Goal: Task Accomplishment & Management: Manage account settings

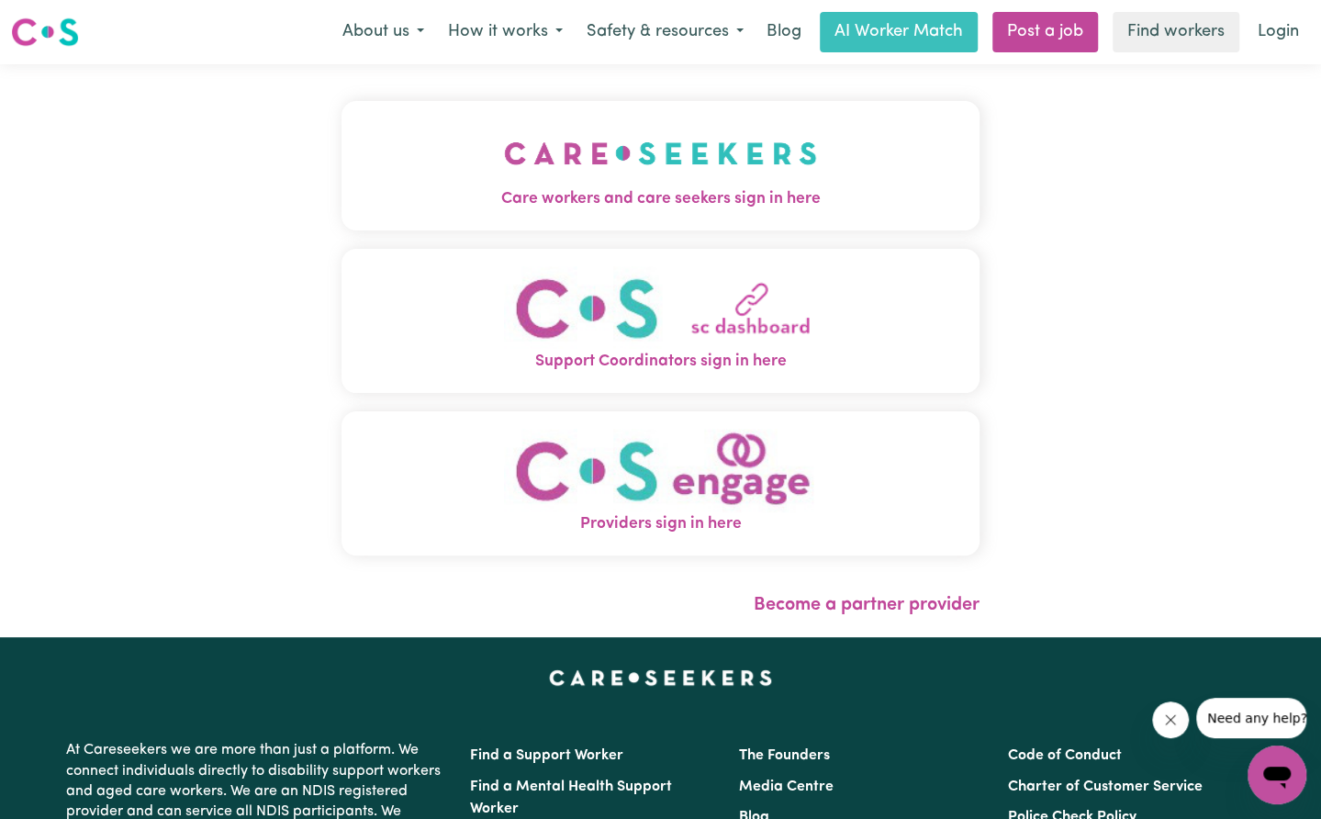
drag, startPoint x: 1266, startPoint y: 38, endPoint x: 1239, endPoint y: 59, distance: 34.7
click at [1266, 38] on link "Login" at bounding box center [1277, 32] width 63 height 40
click at [755, 140] on img "Care workers and care seekers sign in here" at bounding box center [660, 153] width 313 height 68
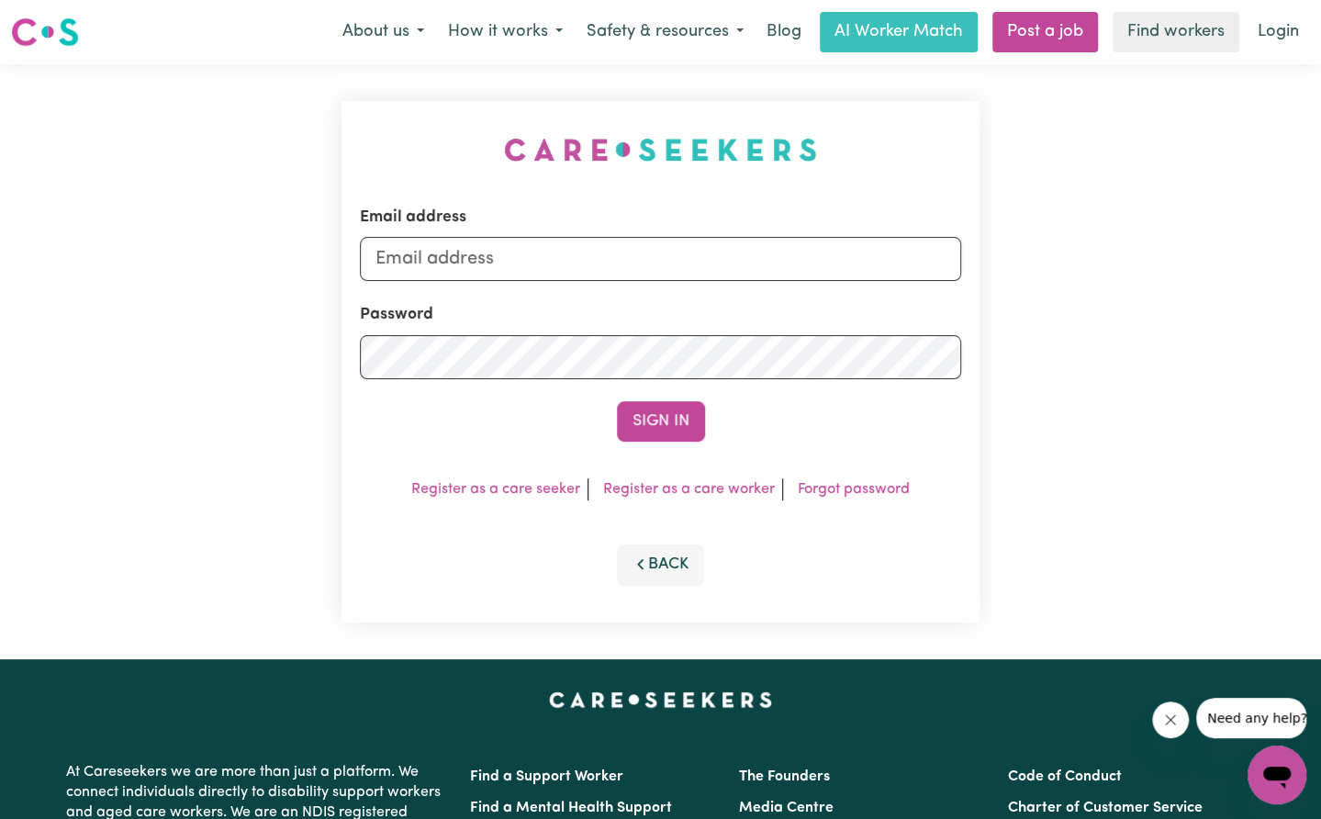
click at [695, 229] on div "Email address" at bounding box center [661, 243] width 602 height 75
drag, startPoint x: 657, startPoint y: 268, endPoint x: 648, endPoint y: 281, distance: 15.8
click at [656, 269] on input "Email address" at bounding box center [661, 259] width 602 height 44
drag, startPoint x: 468, startPoint y: 261, endPoint x: 824, endPoint y: 297, distance: 358.0
click at [820, 267] on input "[EMAIL_ADDRESS][PERSON_NAME][DOMAIN_NAME]" at bounding box center [661, 259] width 602 height 44
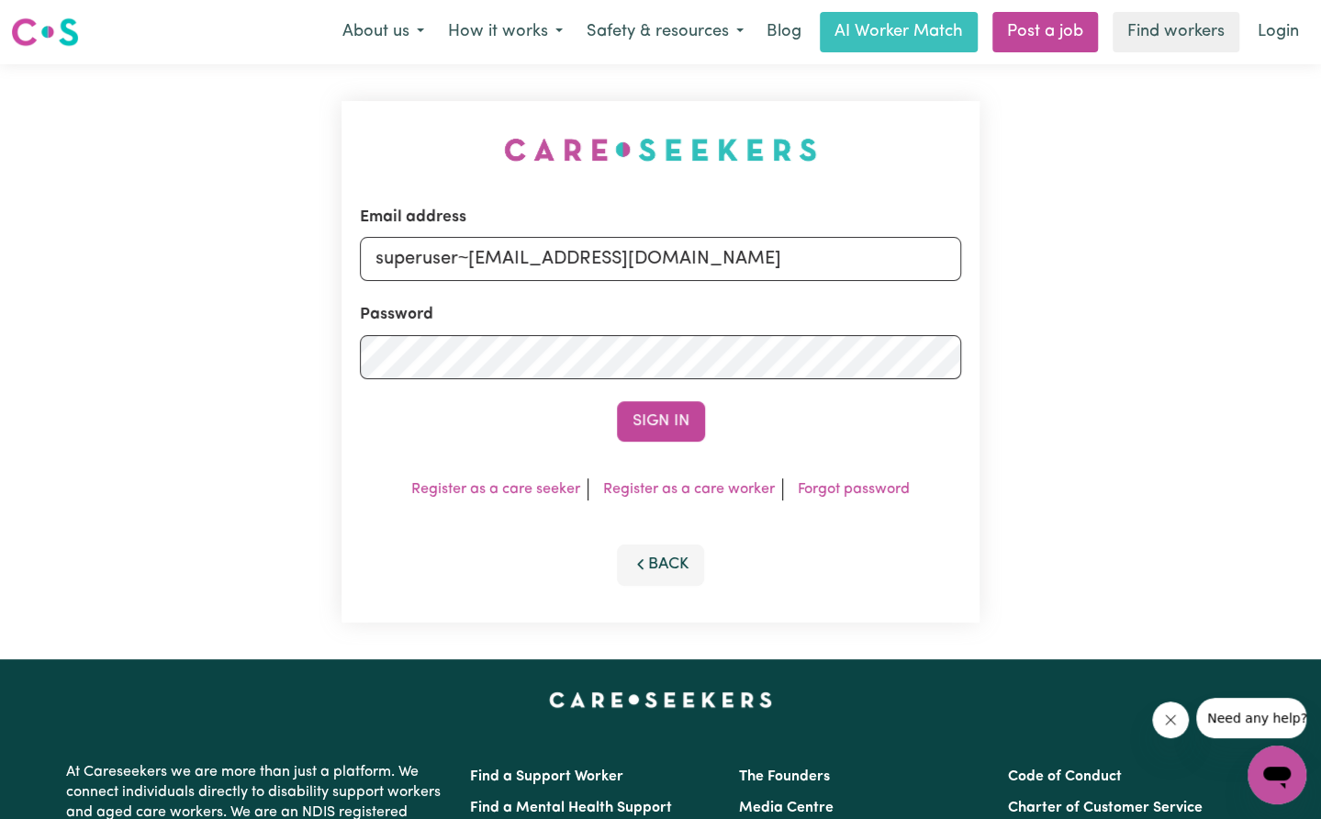
type input "superuser~[EMAIL_ADDRESS][DOMAIN_NAME]"
click at [653, 445] on div "Email address superuser~[EMAIL_ADDRESS][DOMAIN_NAME] Password Sign In Register …" at bounding box center [660, 361] width 639 height 521
click at [655, 433] on button "Sign In" at bounding box center [661, 421] width 88 height 40
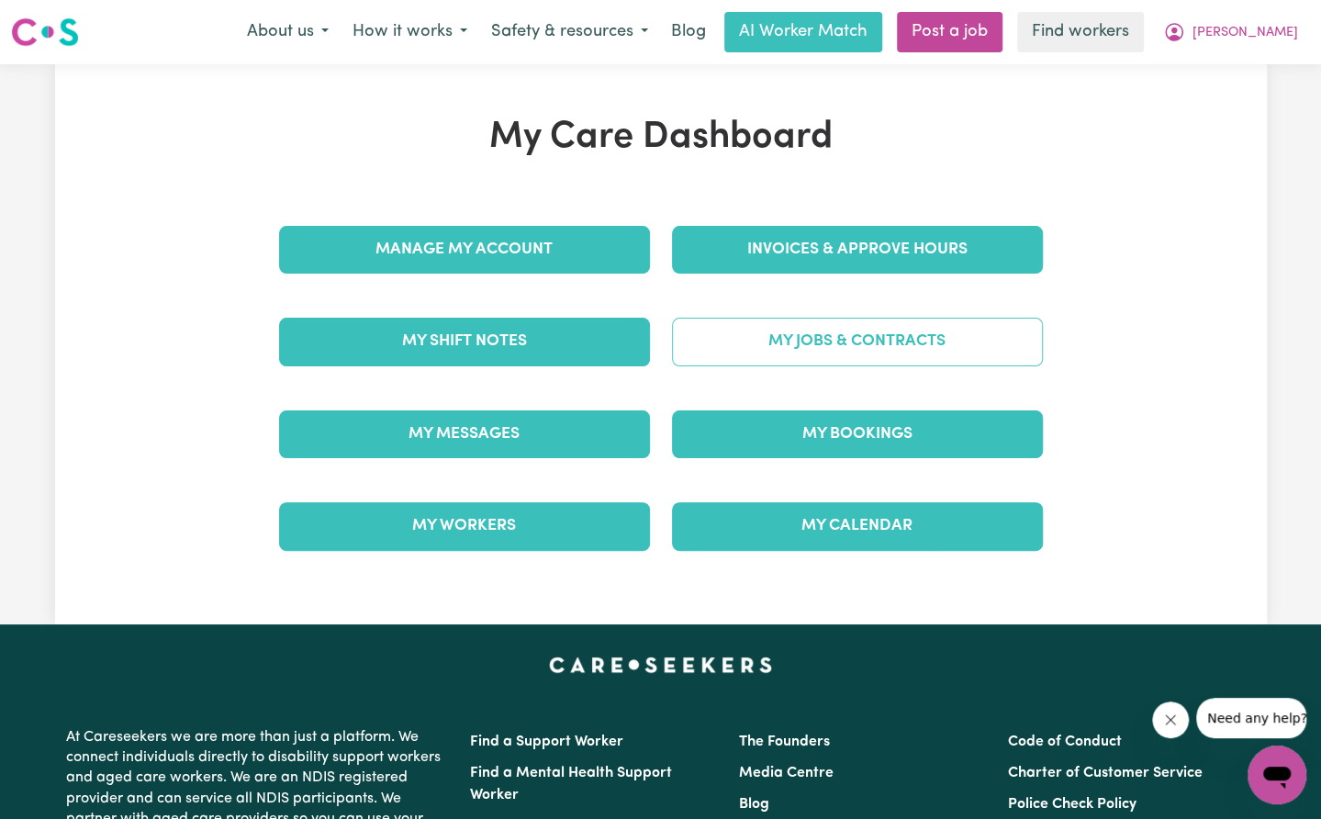
click at [789, 330] on link "My Jobs & Contracts" at bounding box center [857, 342] width 371 height 48
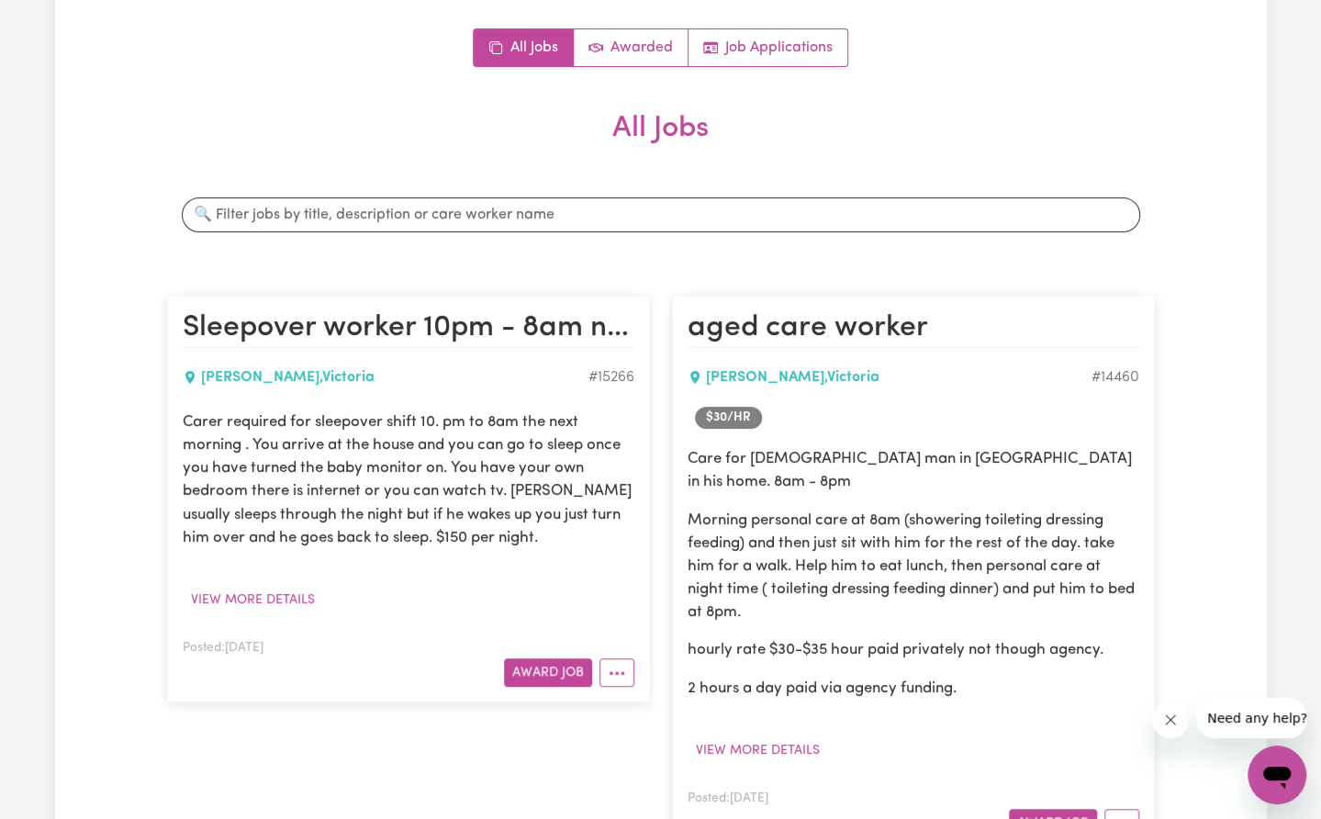
scroll to position [184, 0]
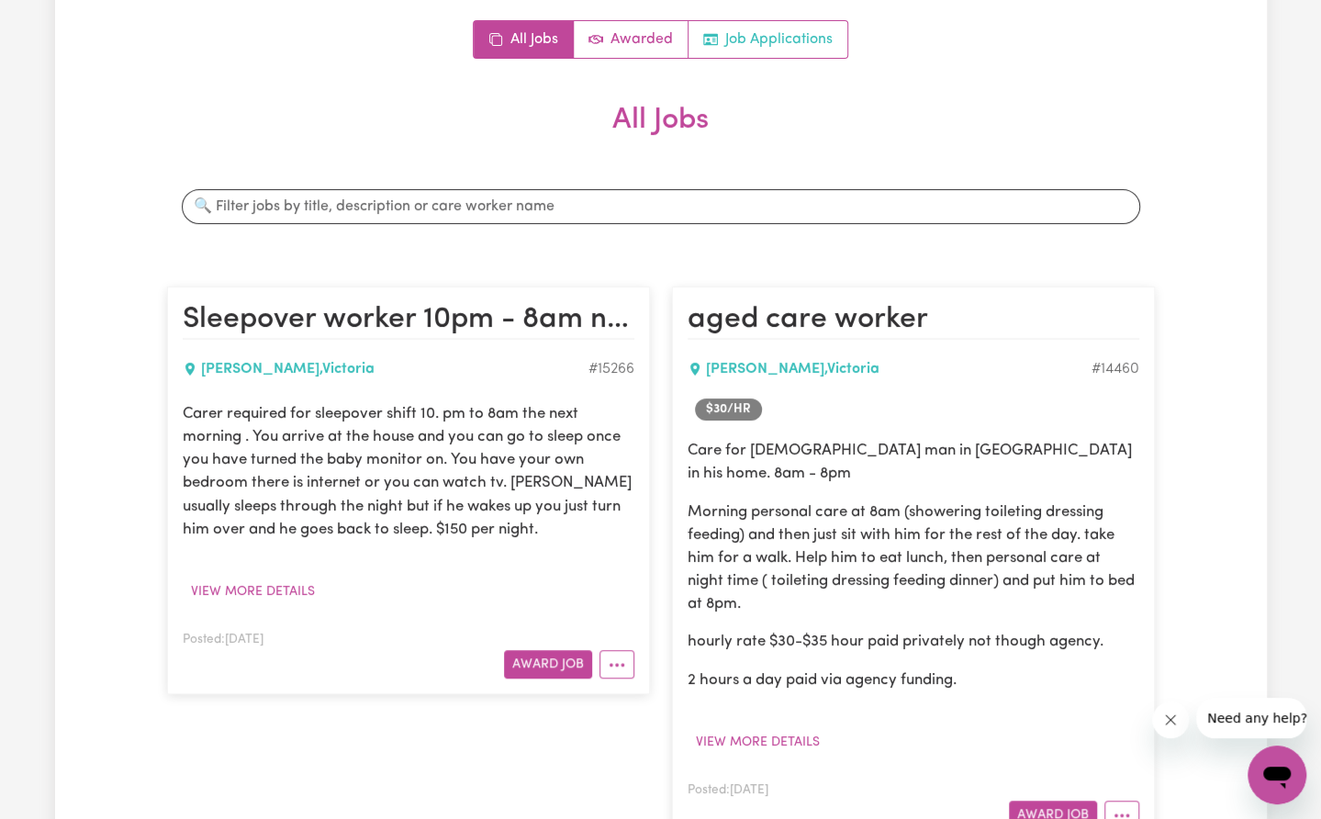
click at [757, 57] on link "Job Applications" at bounding box center [767, 39] width 159 height 37
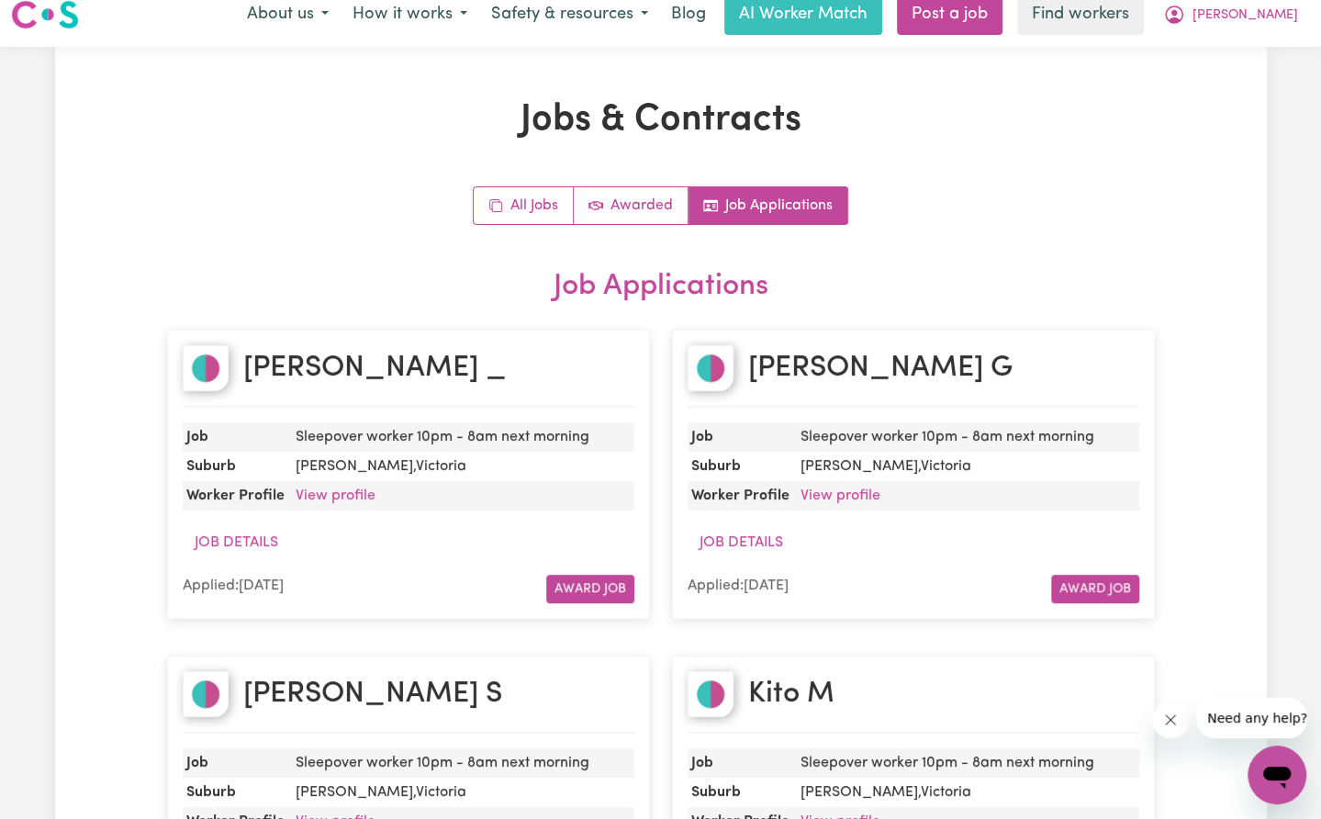
scroll to position [0, 0]
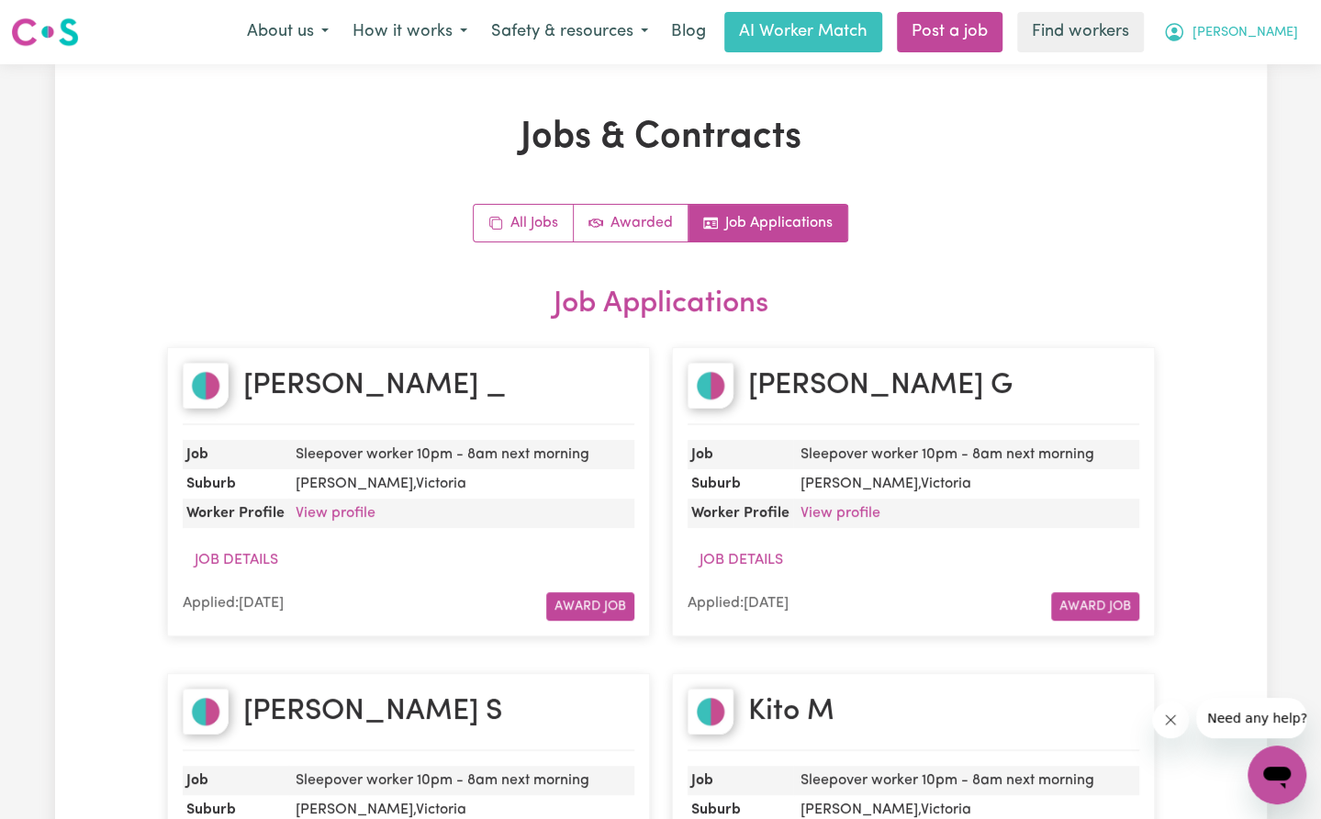
click at [1272, 32] on span "[PERSON_NAME]" at bounding box center [1245, 33] width 106 height 20
click at [1254, 65] on link "My Dashboard" at bounding box center [1236, 71] width 145 height 35
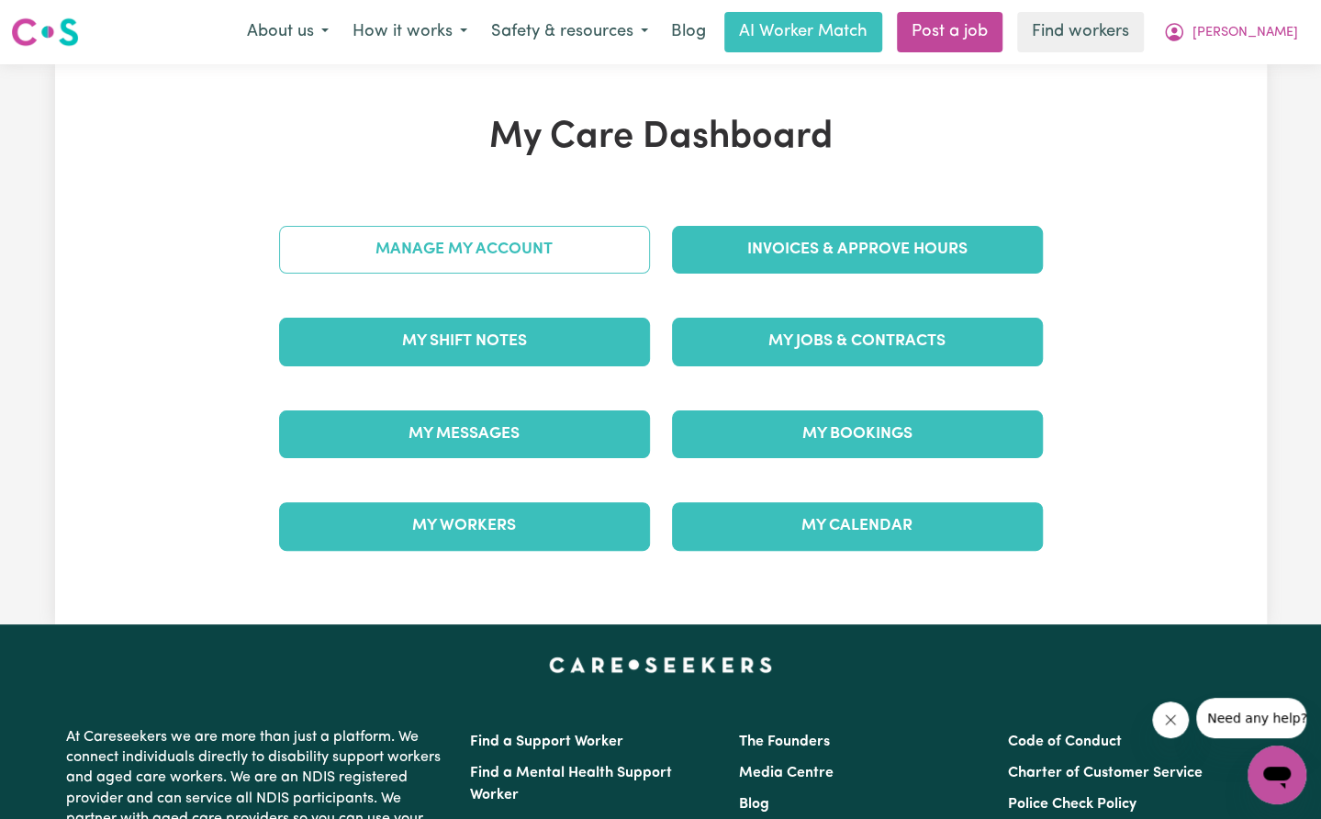
click at [506, 252] on link "Manage My Account" at bounding box center [464, 250] width 371 height 48
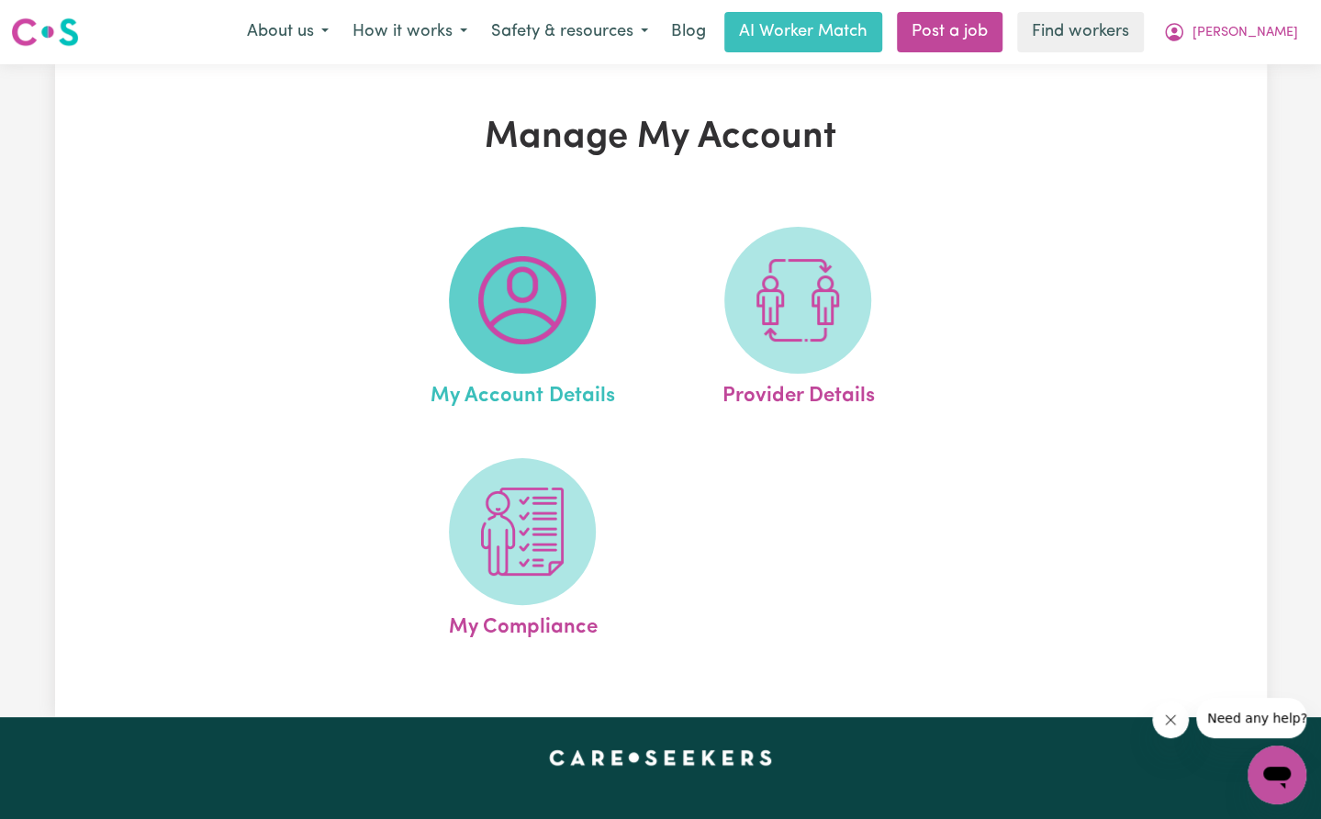
click at [522, 329] on img at bounding box center [522, 300] width 88 height 88
select select "other"
select select "text"
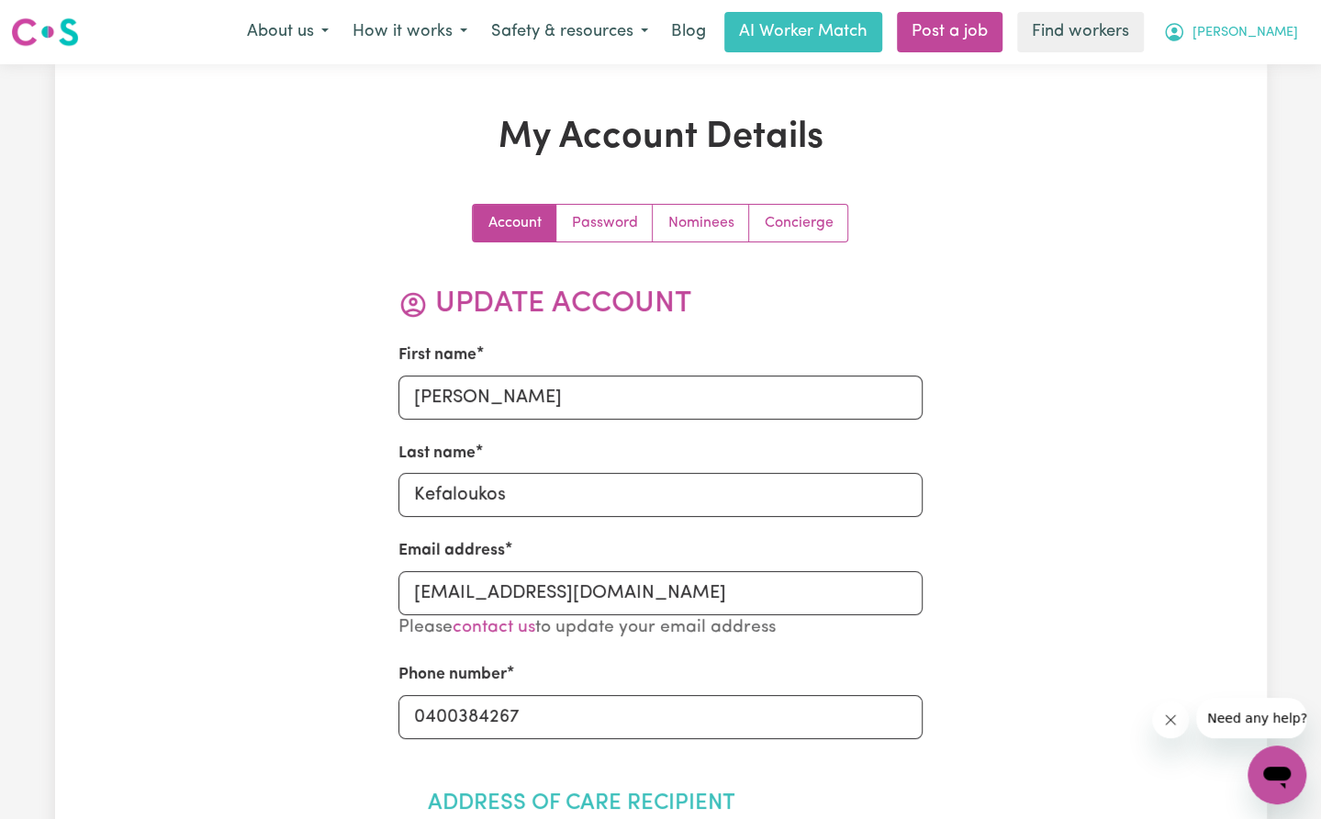
click at [1273, 29] on span "[PERSON_NAME]" at bounding box center [1245, 33] width 106 height 20
click at [1250, 66] on link "My Dashboard" at bounding box center [1236, 71] width 145 height 35
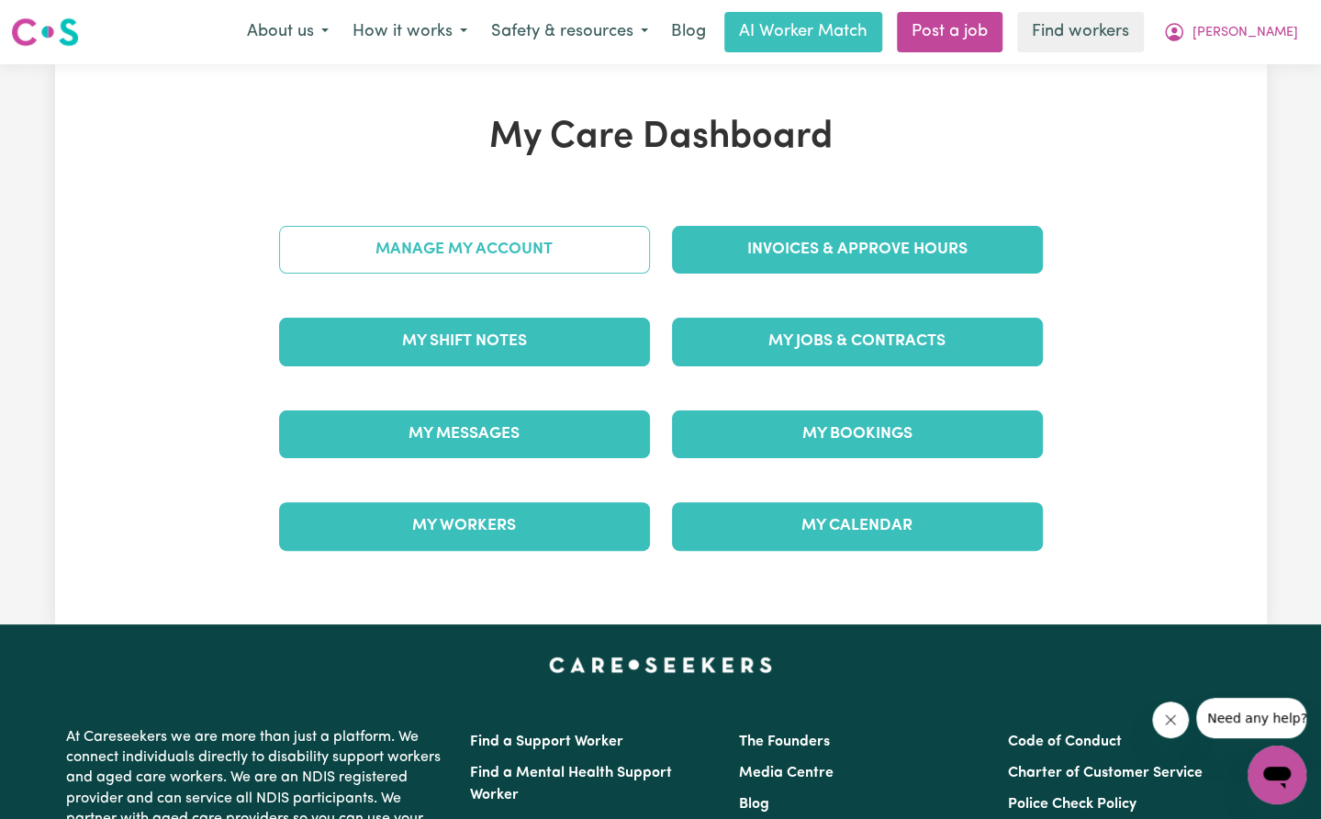
click at [514, 252] on link "Manage My Account" at bounding box center [464, 250] width 371 height 48
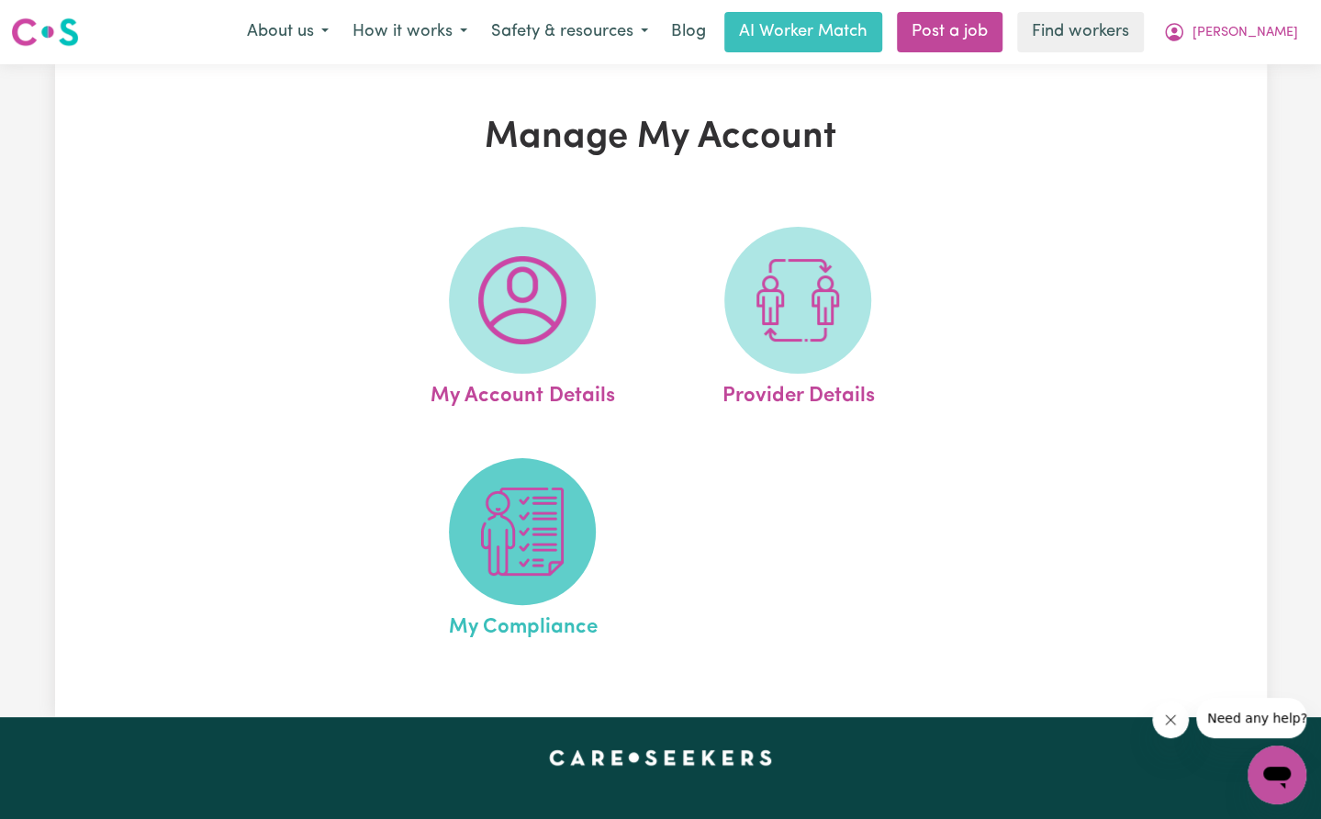
click at [525, 552] on img at bounding box center [522, 531] width 88 height 88
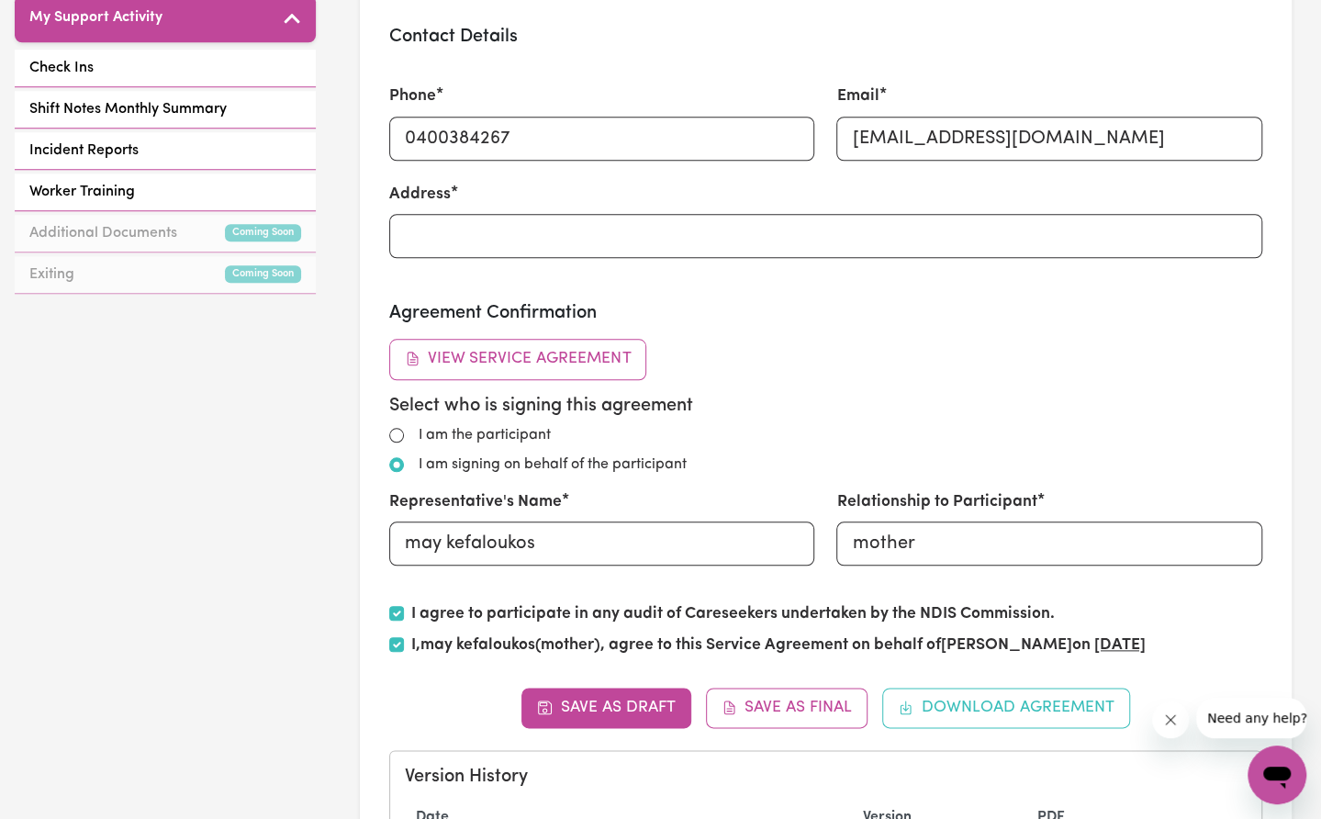
scroll to position [1285, 0]
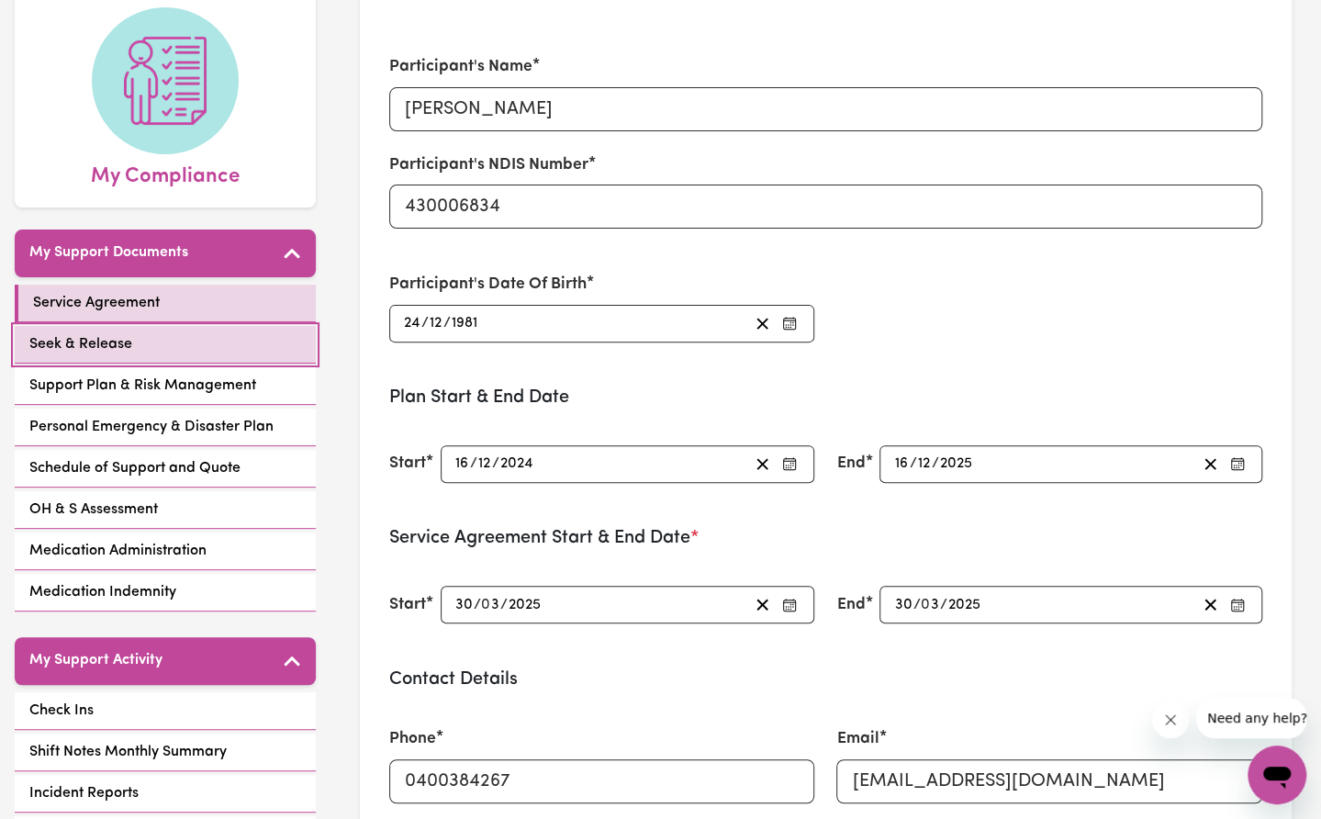
click at [213, 326] on link "Seek & Release" at bounding box center [165, 345] width 301 height 38
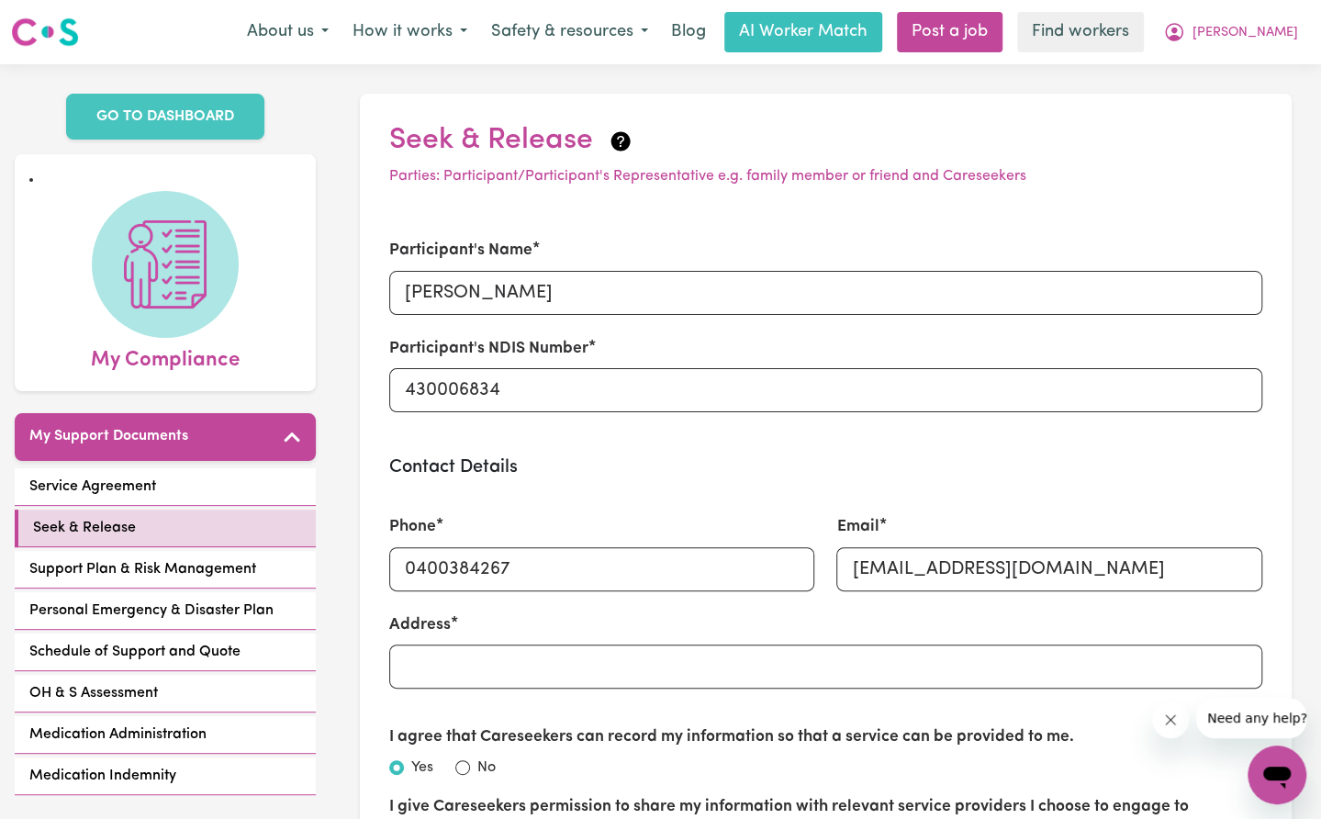
click at [202, 484] on div "Service Agreement Seek & Release Support Plan & Risk Management Personal Emerge…" at bounding box center [165, 633] width 301 height 330
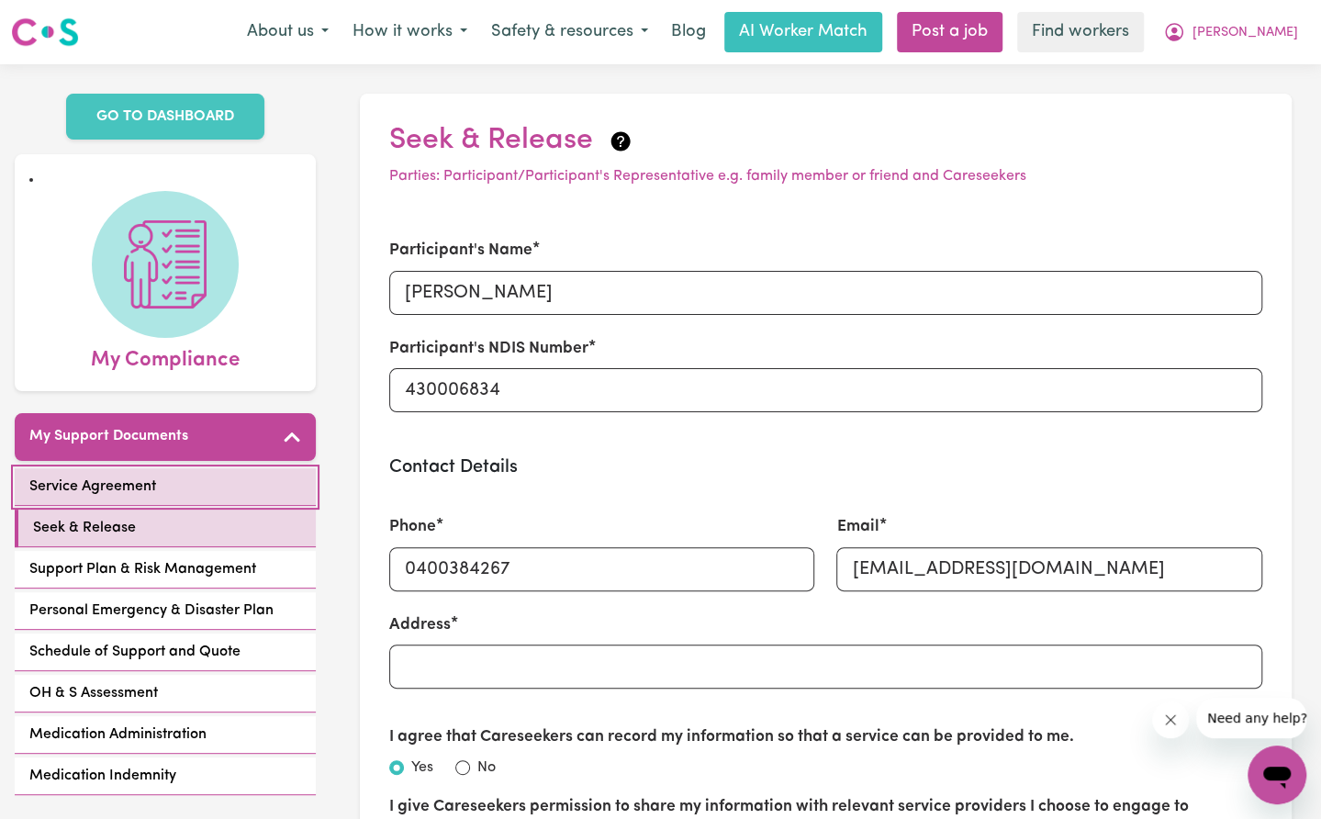
click at [203, 475] on link "Service Agreement" at bounding box center [165, 487] width 301 height 38
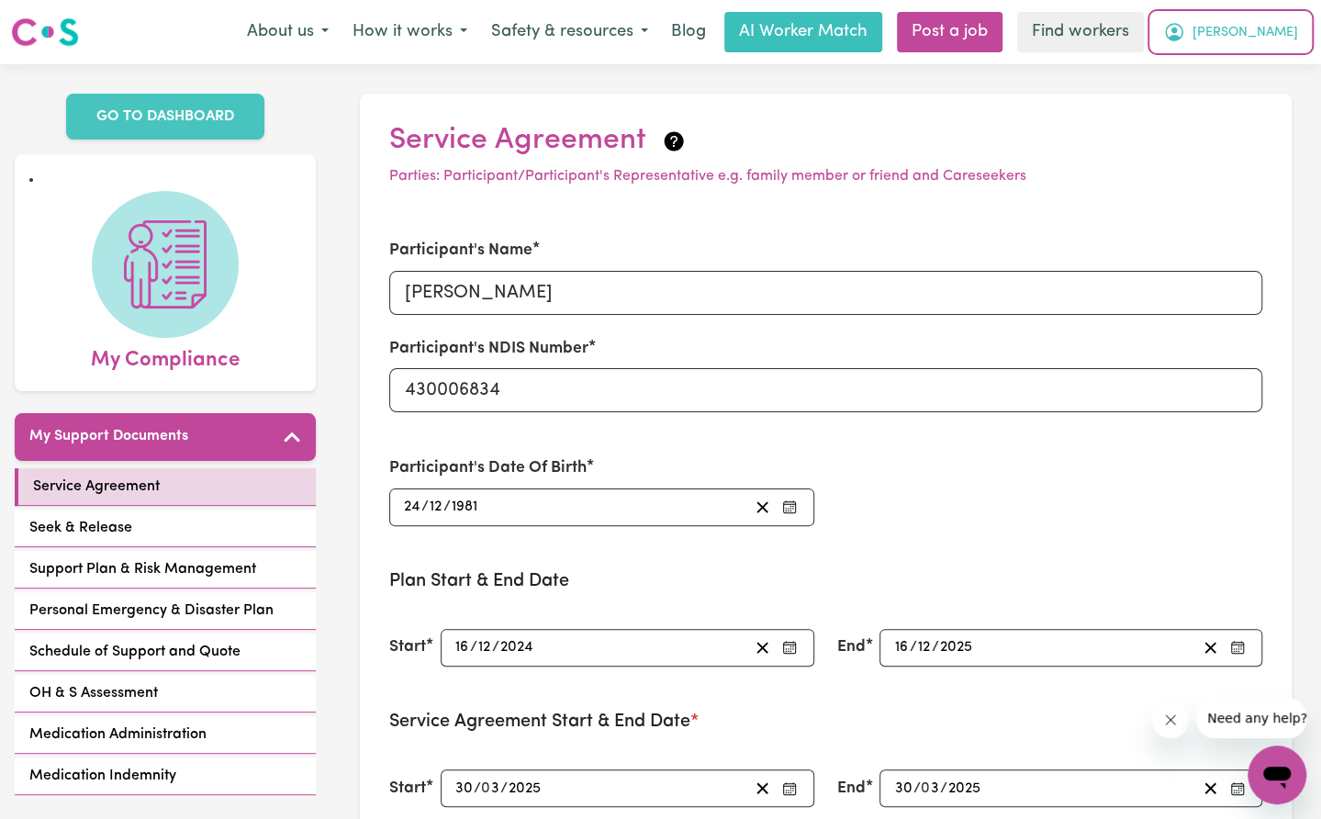
click at [1290, 34] on button "[PERSON_NAME]" at bounding box center [1230, 32] width 159 height 39
click at [1224, 73] on link "My Dashboard" at bounding box center [1236, 71] width 145 height 35
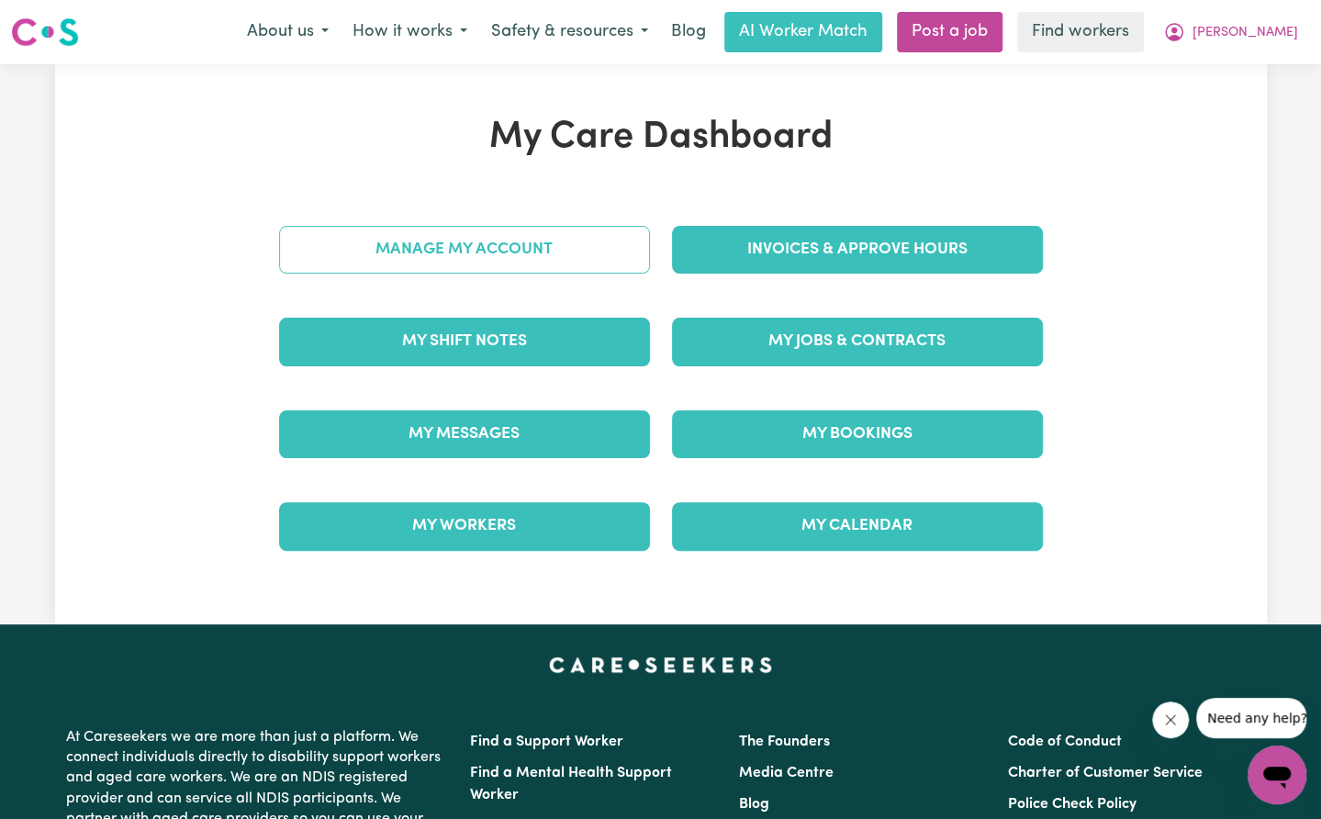
click at [552, 251] on link "Manage My Account" at bounding box center [464, 250] width 371 height 48
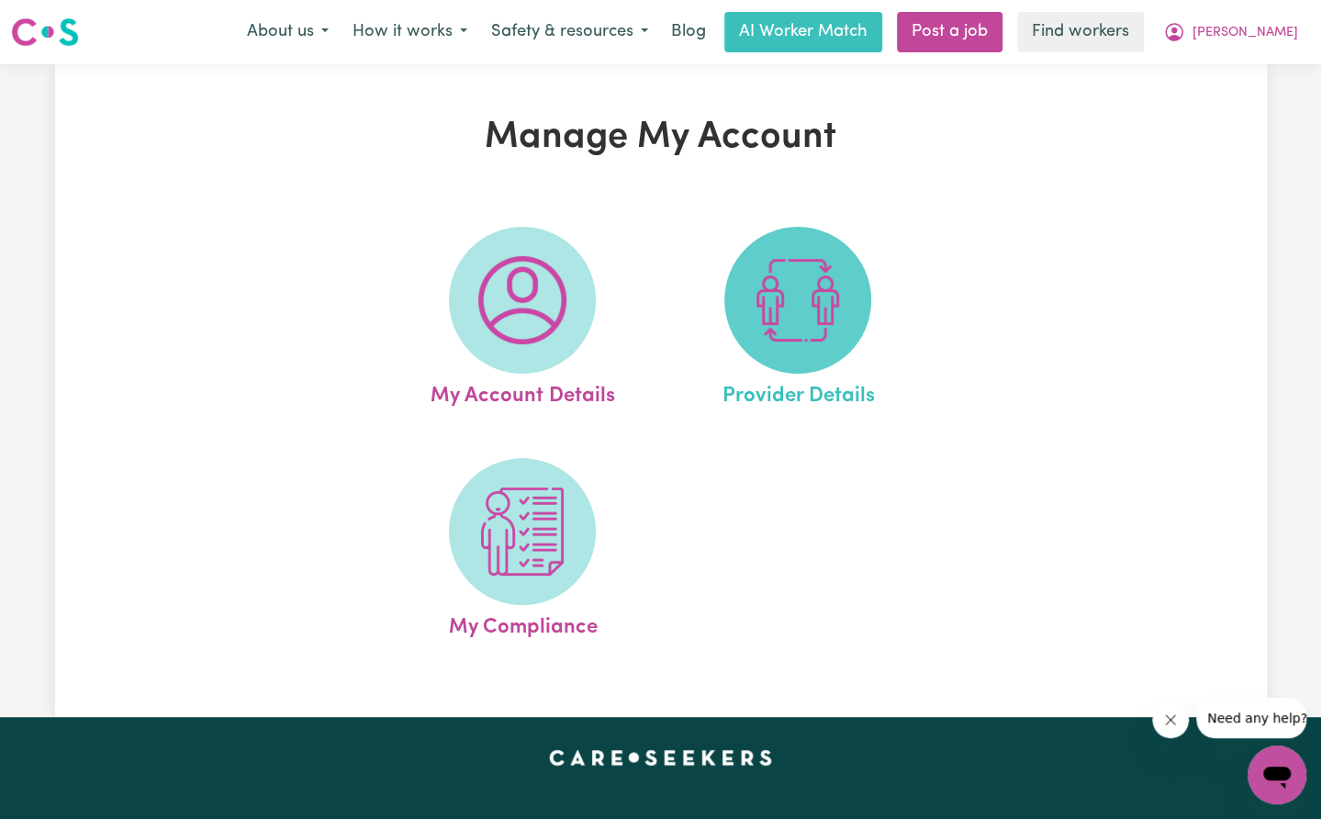
click at [813, 288] on img at bounding box center [797, 300] width 88 height 88
select select "NDIS_FUNDING_PLAN_MANAGED"
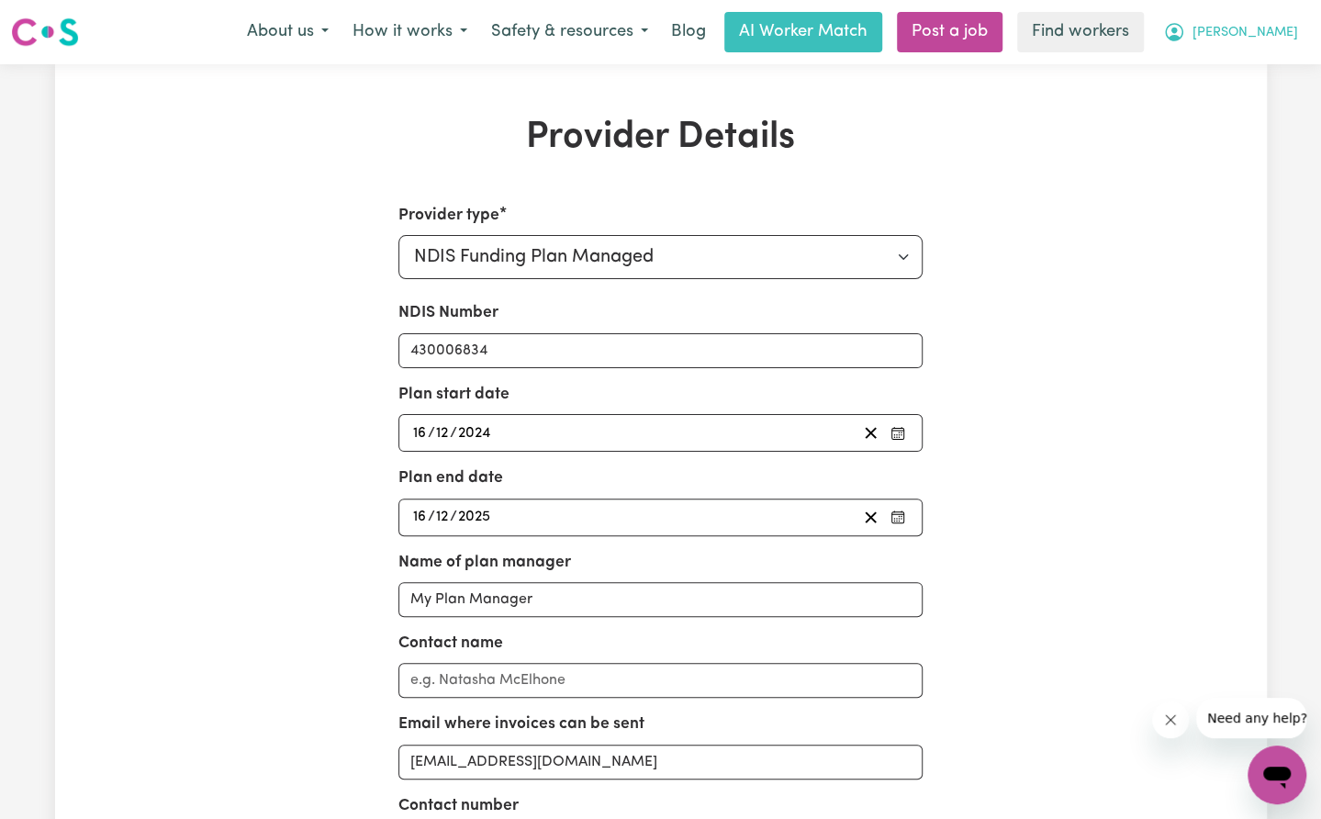
click at [1288, 30] on span "[PERSON_NAME]" at bounding box center [1245, 33] width 106 height 20
click at [1272, 62] on link "My Dashboard" at bounding box center [1236, 71] width 145 height 35
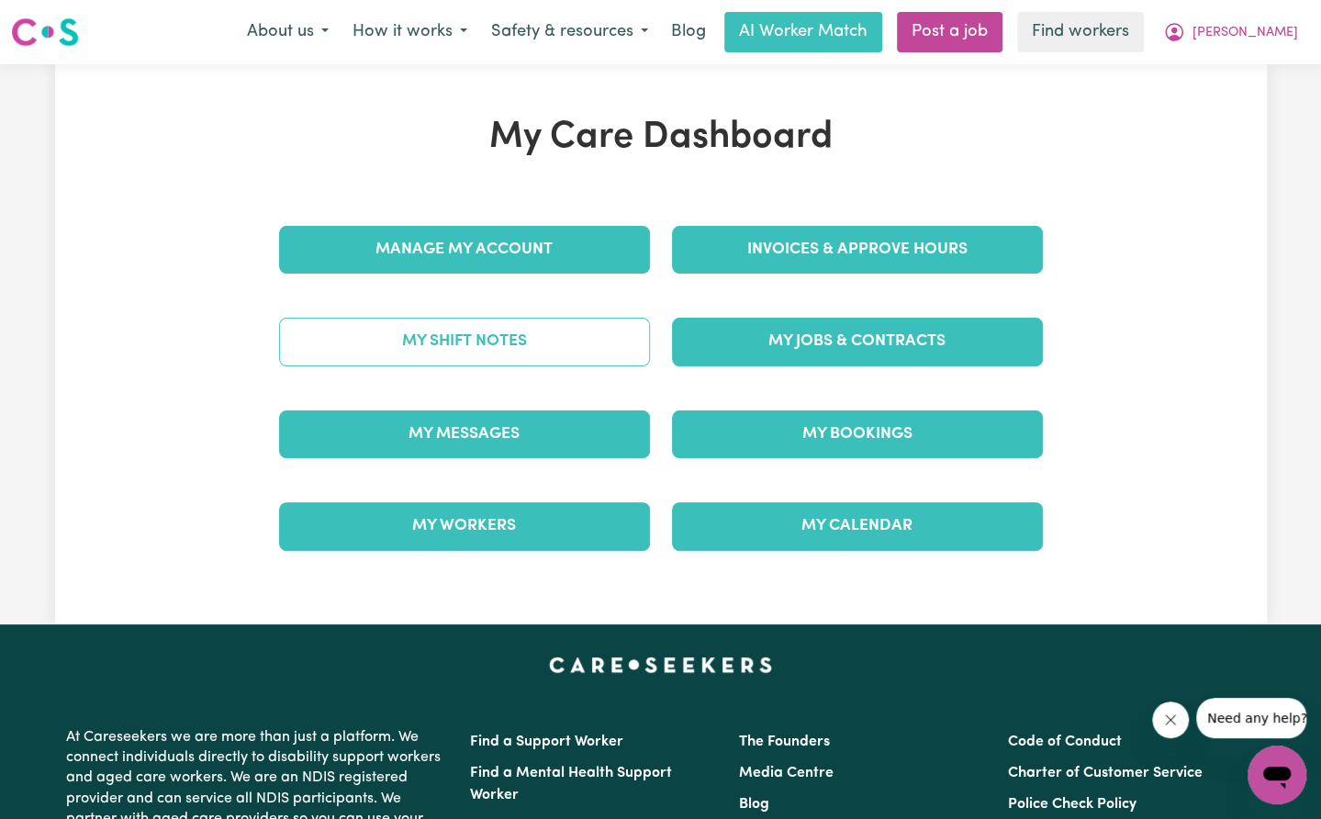
click at [580, 338] on link "My Shift Notes" at bounding box center [464, 342] width 371 height 48
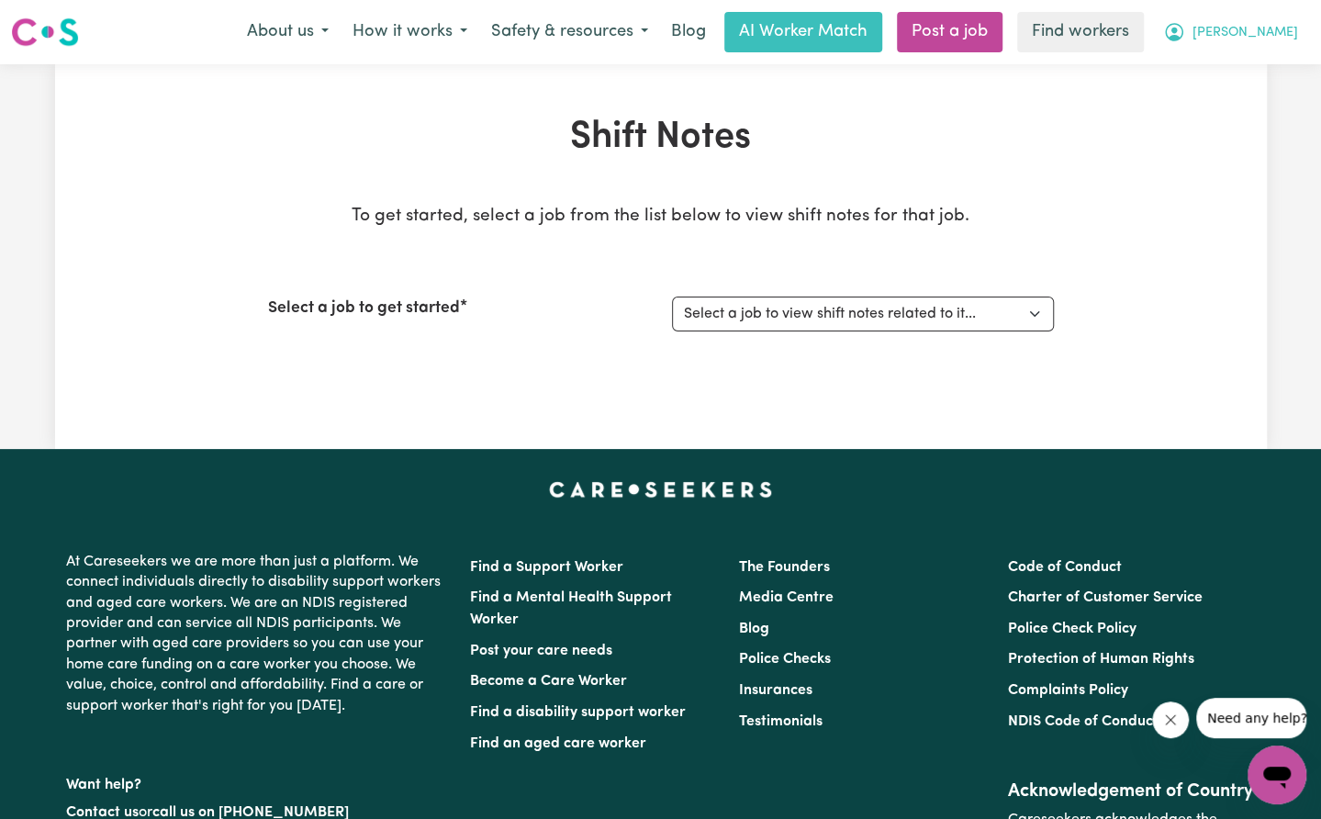
click at [1300, 17] on button "[PERSON_NAME]" at bounding box center [1230, 32] width 159 height 39
click at [1236, 58] on link "My Dashboard" at bounding box center [1236, 71] width 145 height 35
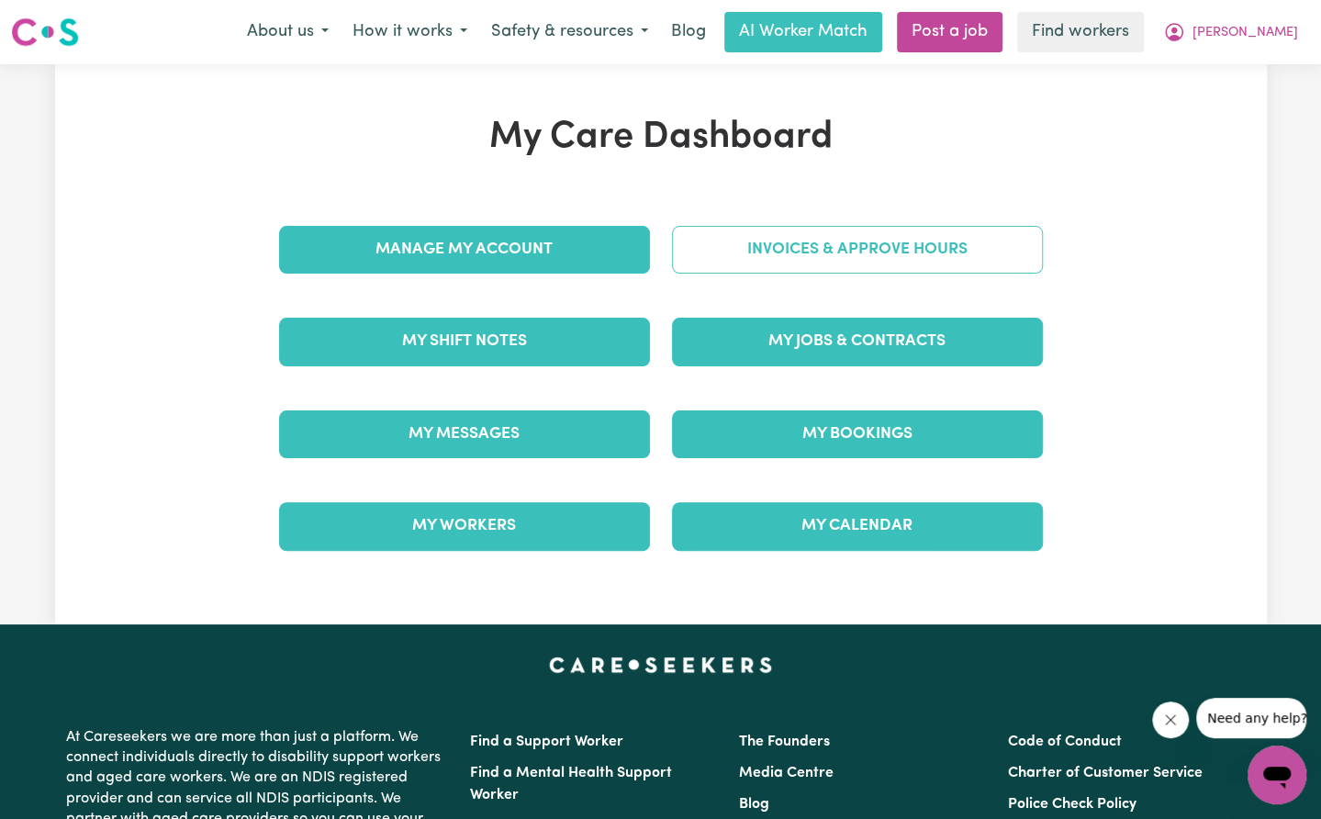
click at [859, 232] on link "Invoices & Approve Hours" at bounding box center [857, 250] width 371 height 48
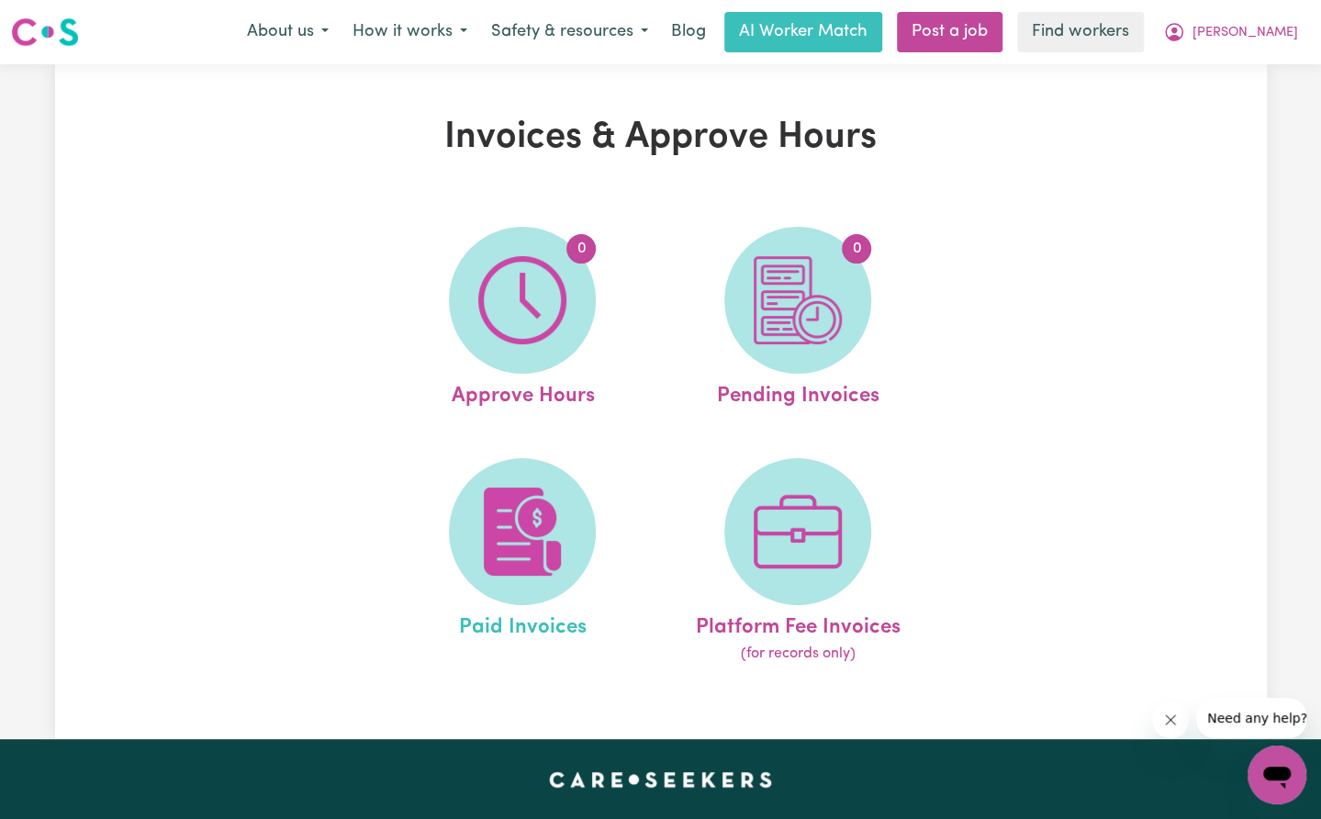
click at [562, 468] on link "Paid Invoices" at bounding box center [522, 561] width 264 height 207
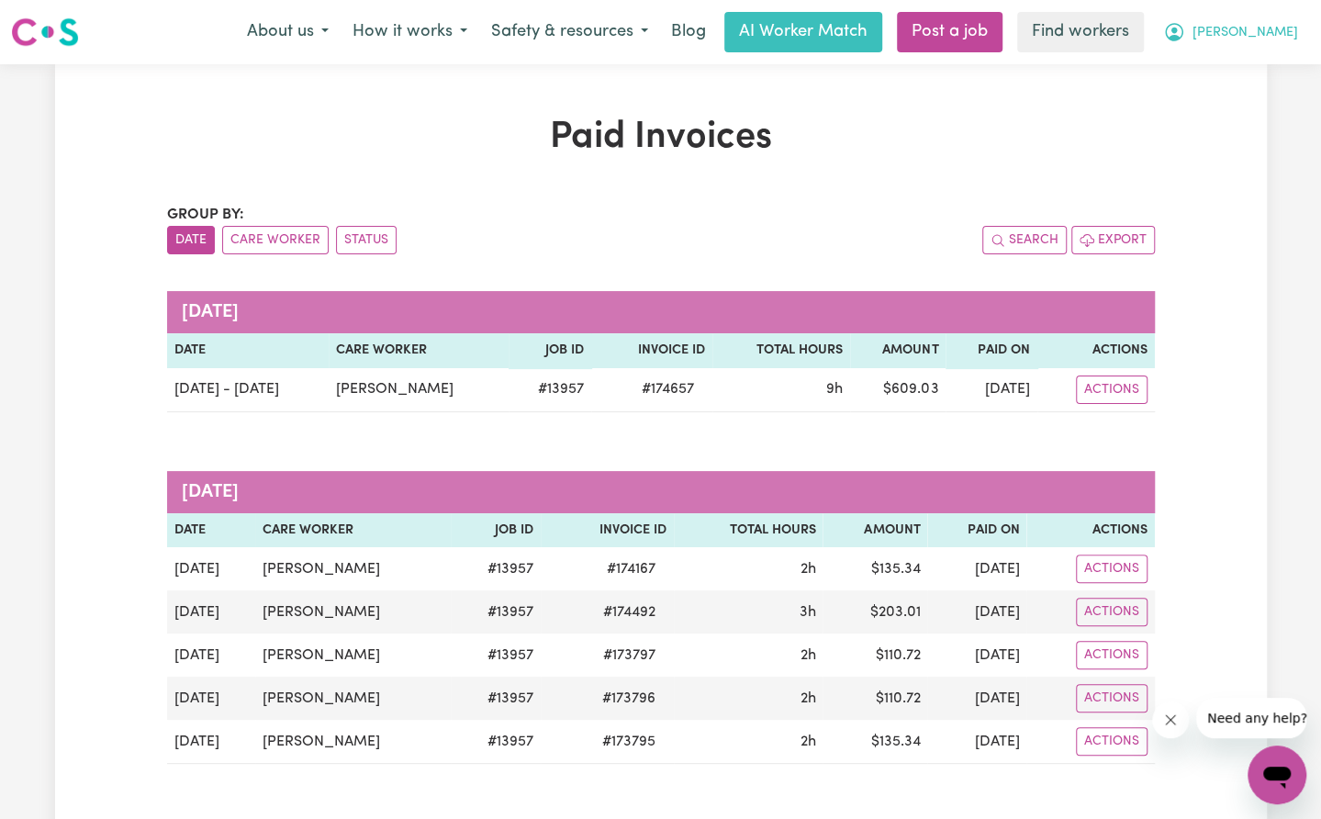
click at [1274, 28] on span "[PERSON_NAME]" at bounding box center [1245, 33] width 106 height 20
click at [1256, 58] on link "My Dashboard" at bounding box center [1236, 71] width 145 height 35
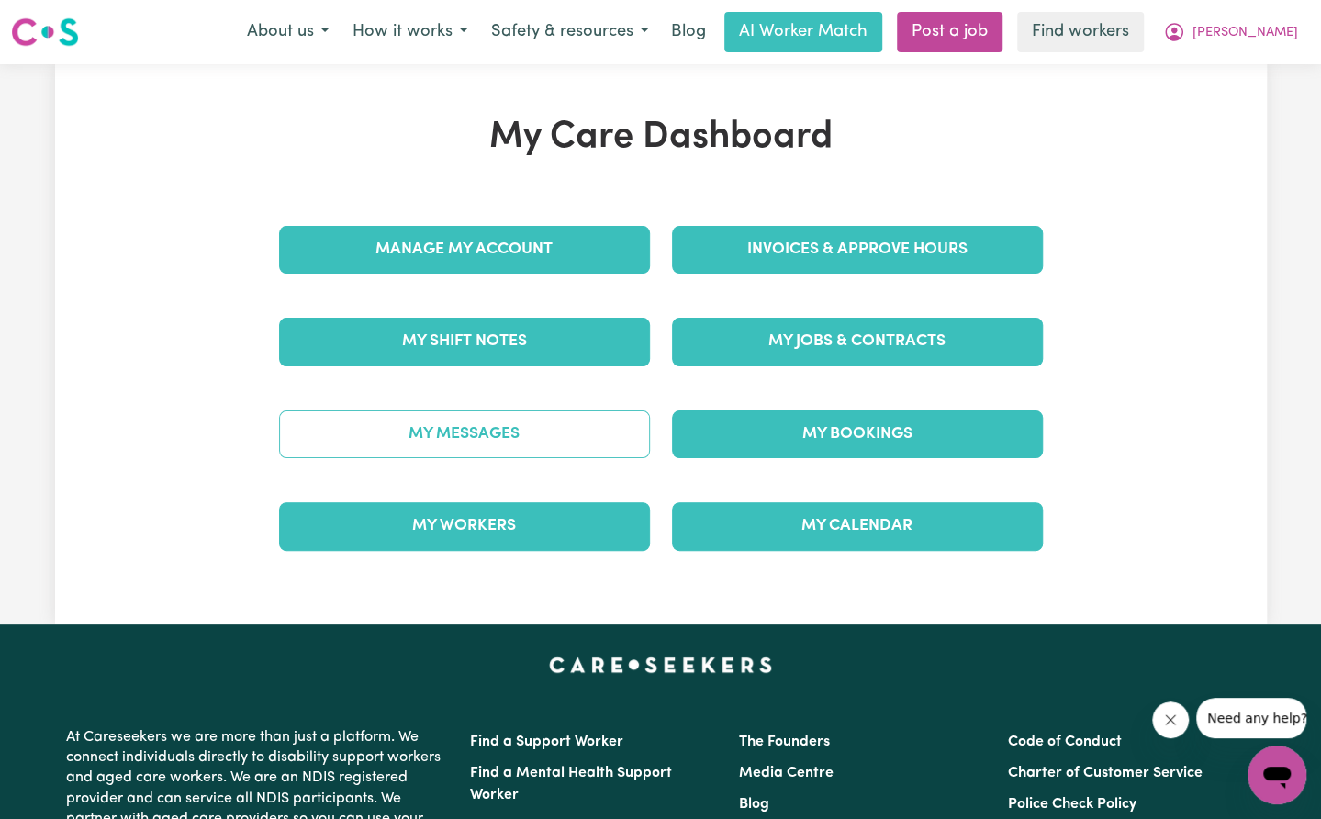
click at [543, 441] on link "My Messages" at bounding box center [464, 434] width 371 height 48
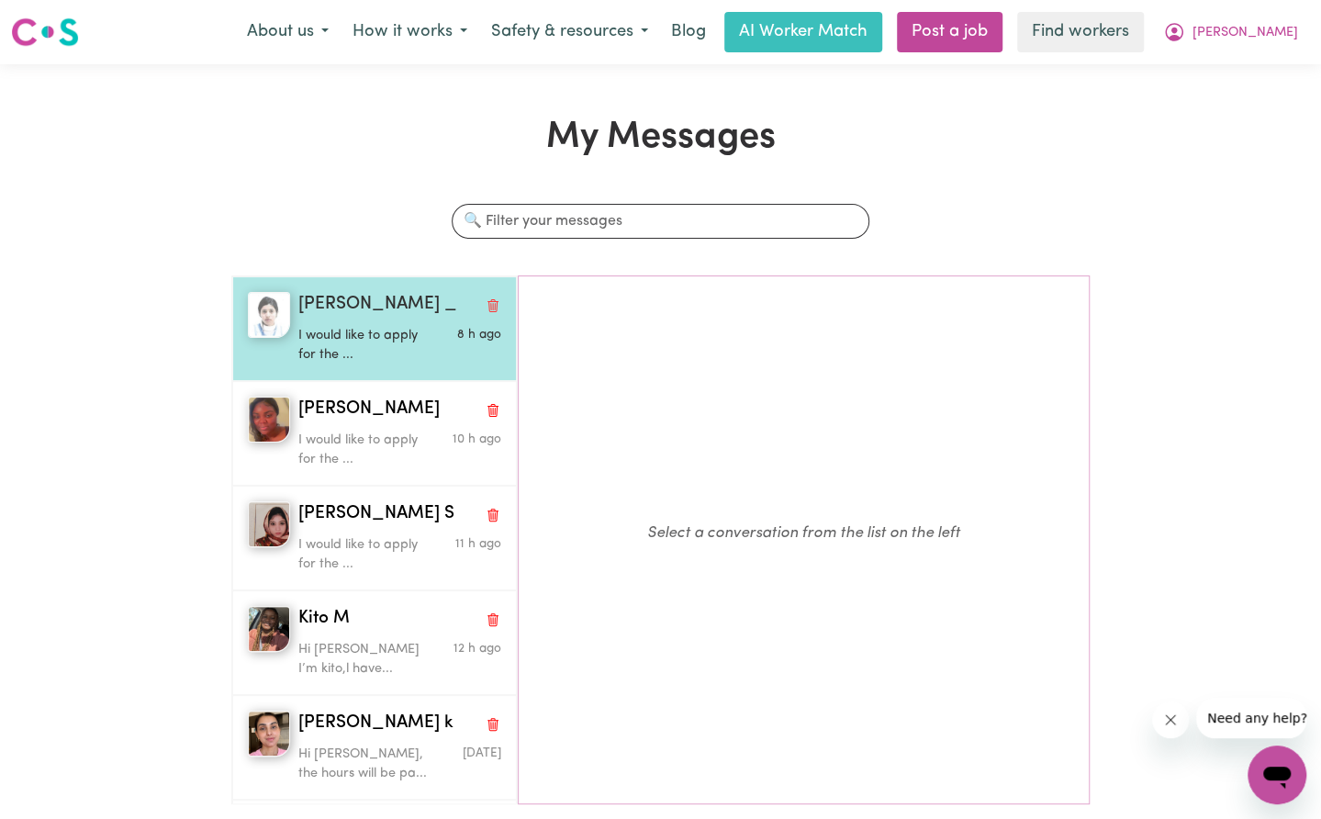
click at [387, 332] on p "I would like to apply for the ..." at bounding box center [365, 345] width 135 height 39
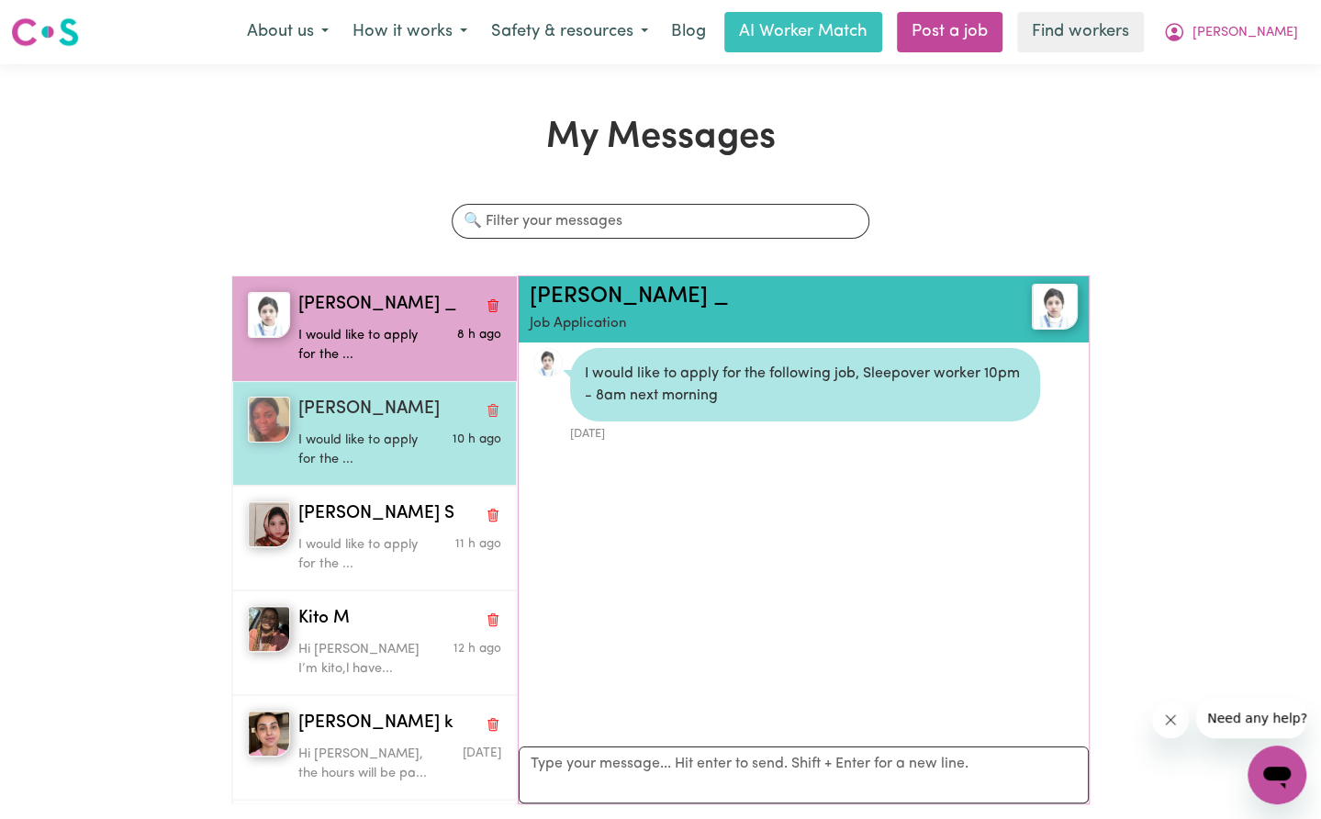
click at [400, 423] on div "I would like to apply for the ..." at bounding box center [365, 446] width 135 height 47
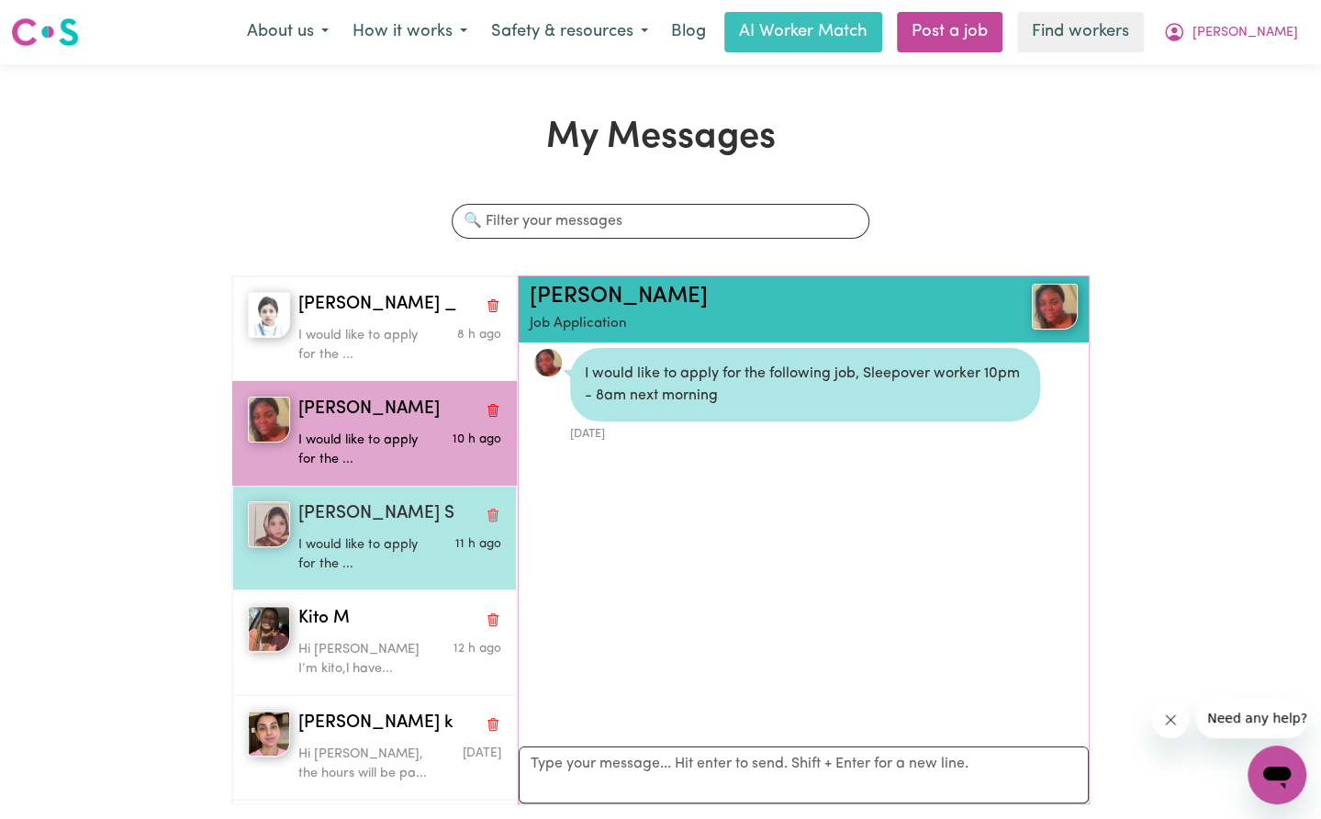
click at [375, 537] on p "I would like to apply for the ..." at bounding box center [365, 554] width 135 height 39
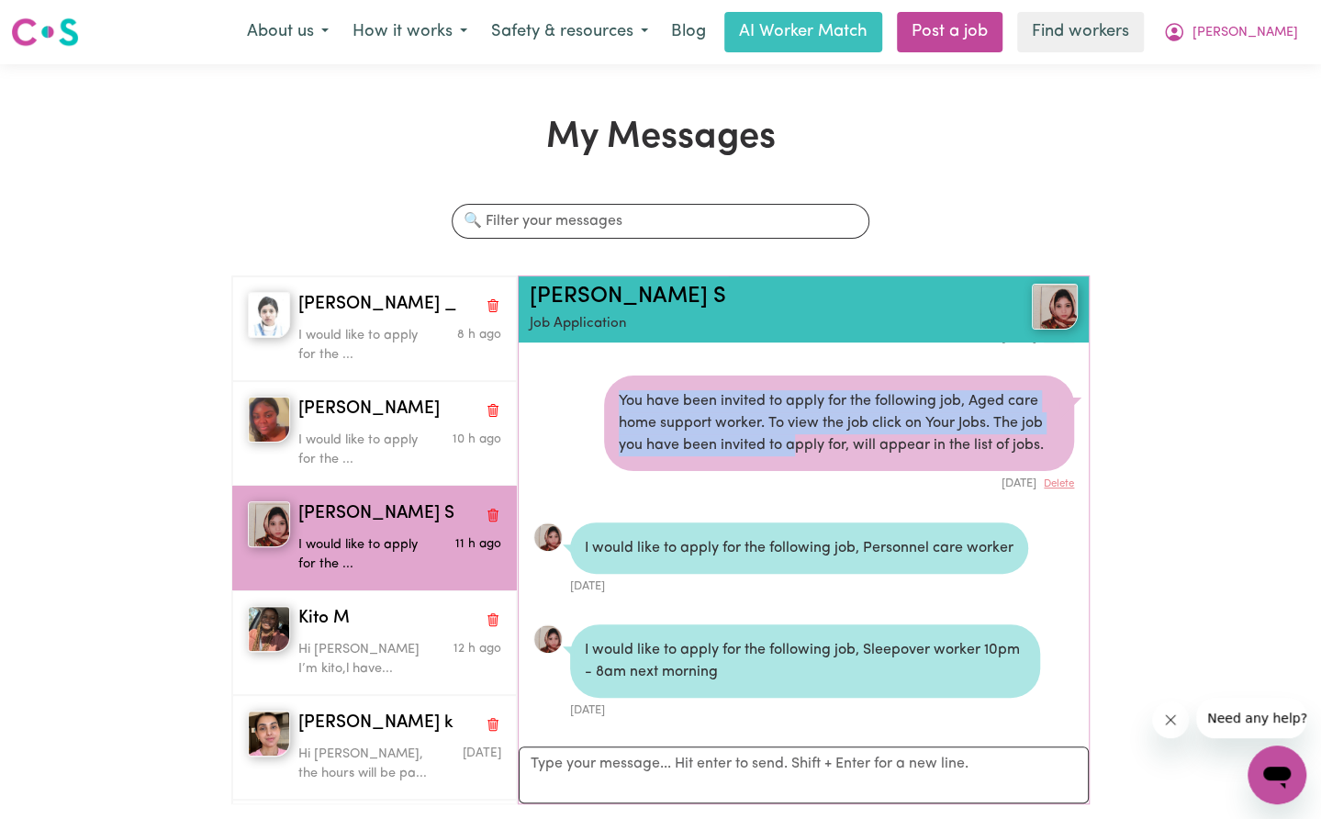
drag, startPoint x: 638, startPoint y: 377, endPoint x: 785, endPoint y: 442, distance: 160.6
click at [785, 442] on li "You have been invited to apply for the following job, Aged care home support wo…" at bounding box center [803, 434] width 571 height 146
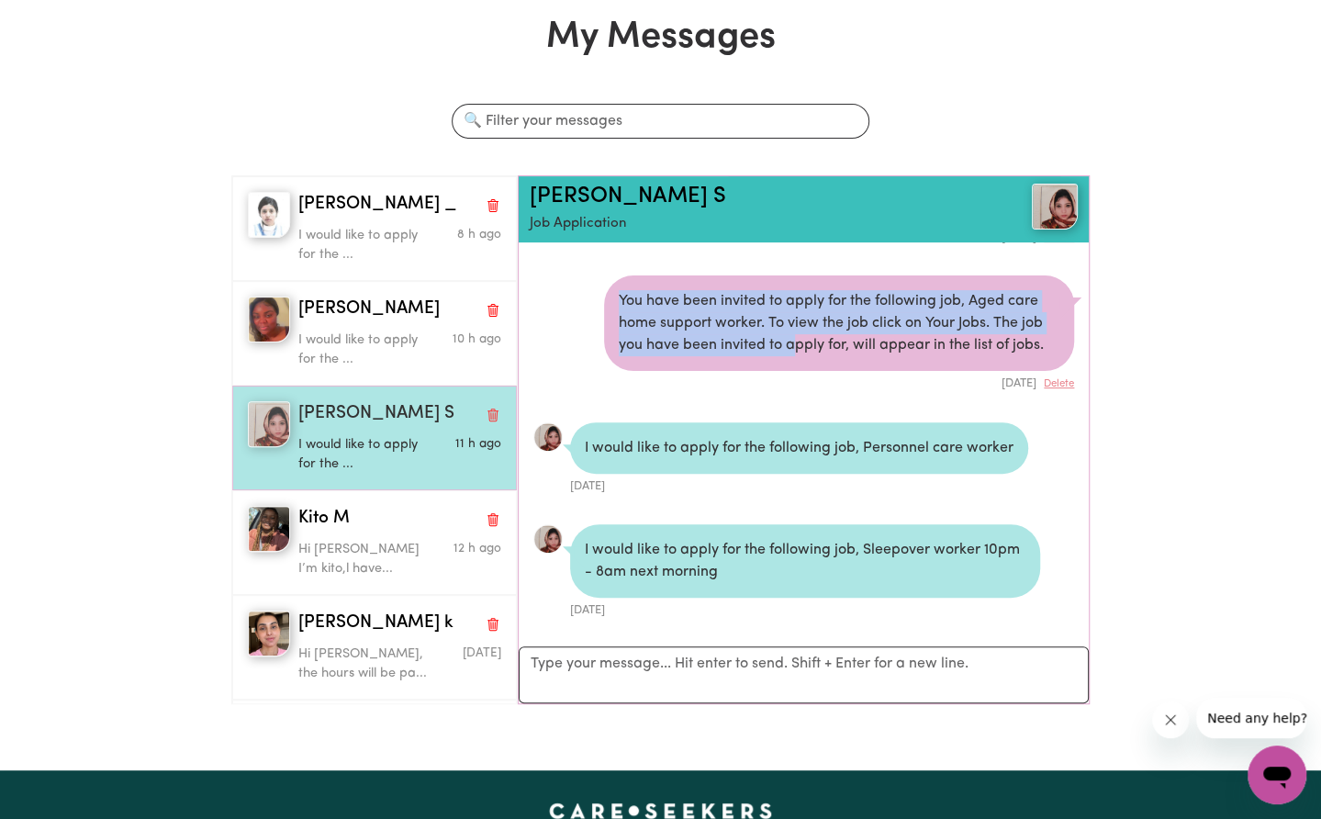
scroll to position [92, 0]
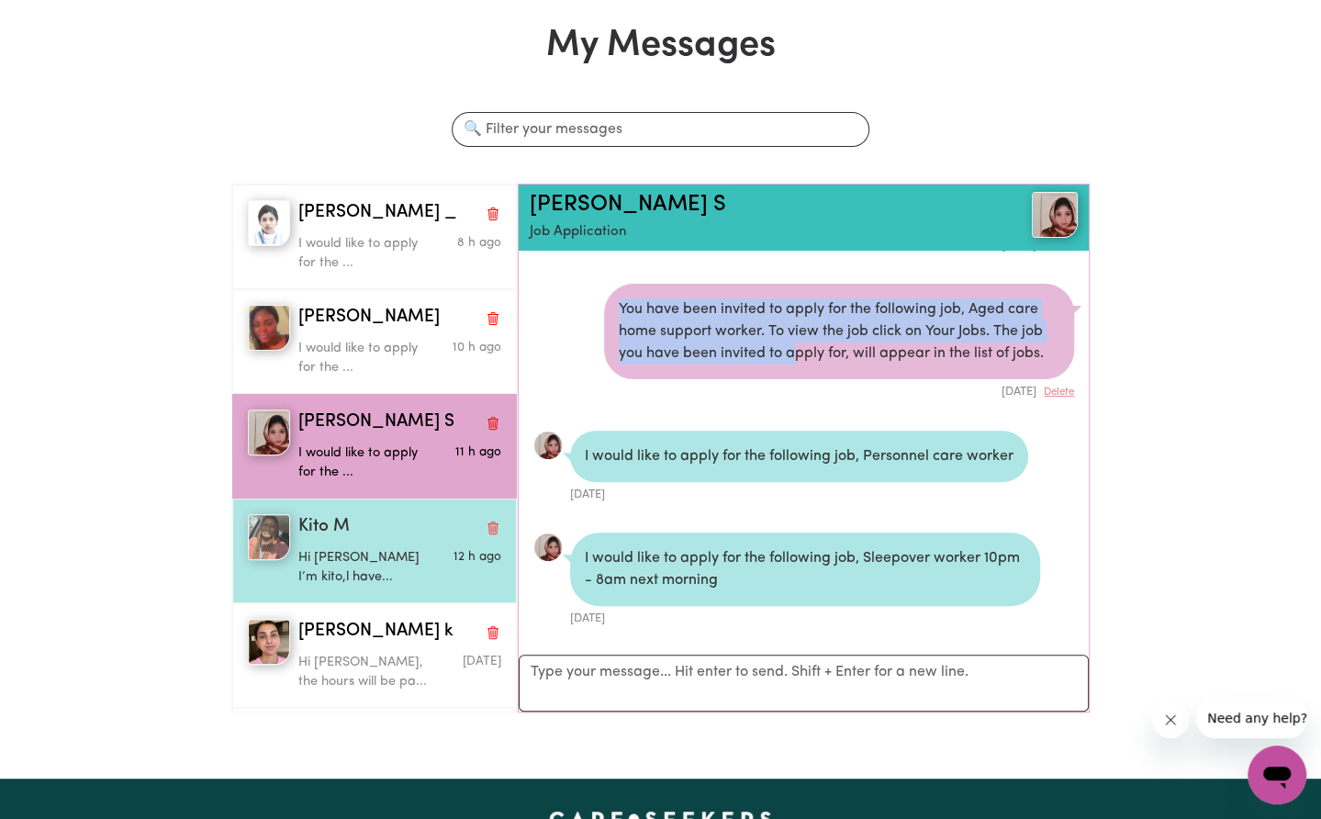
click at [367, 514] on div "Kito M" at bounding box center [399, 527] width 202 height 27
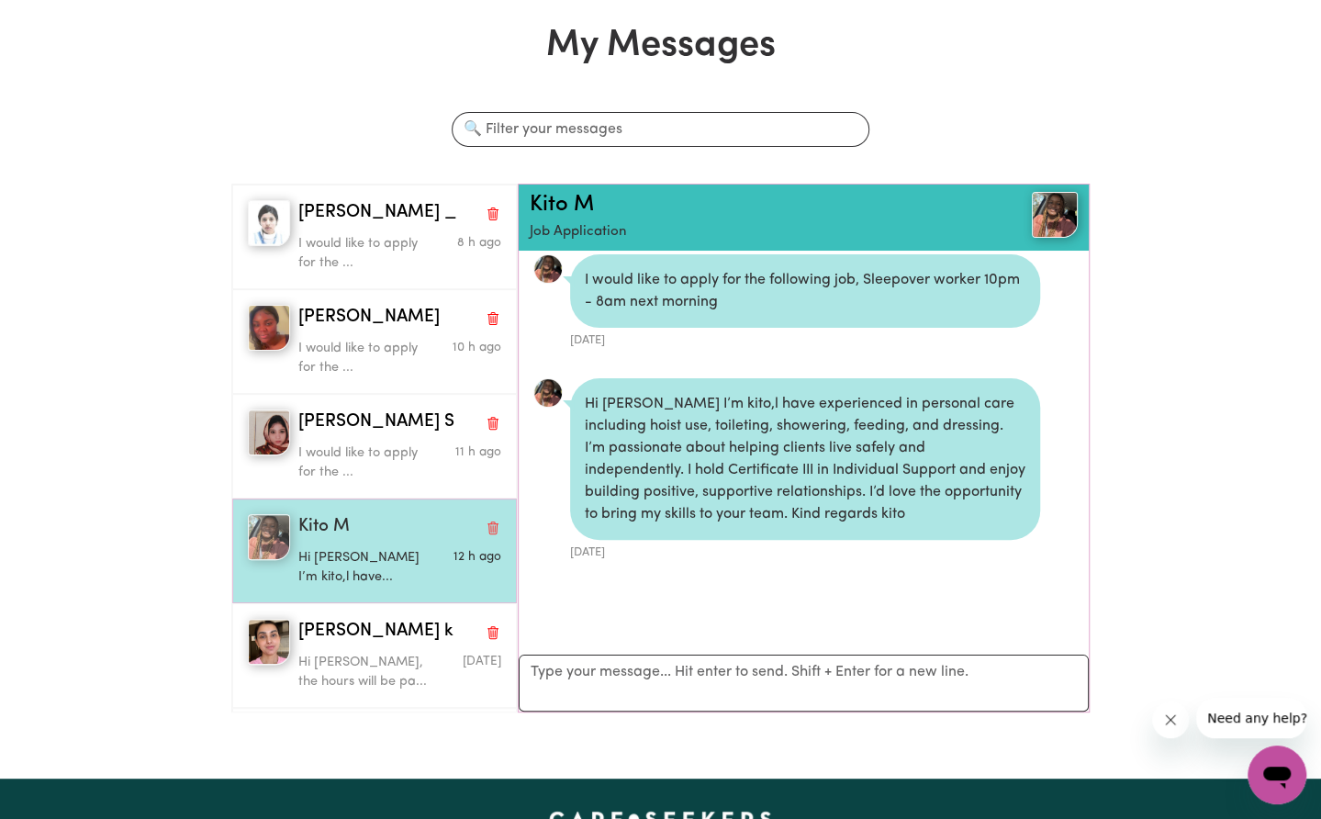
scroll to position [9, 0]
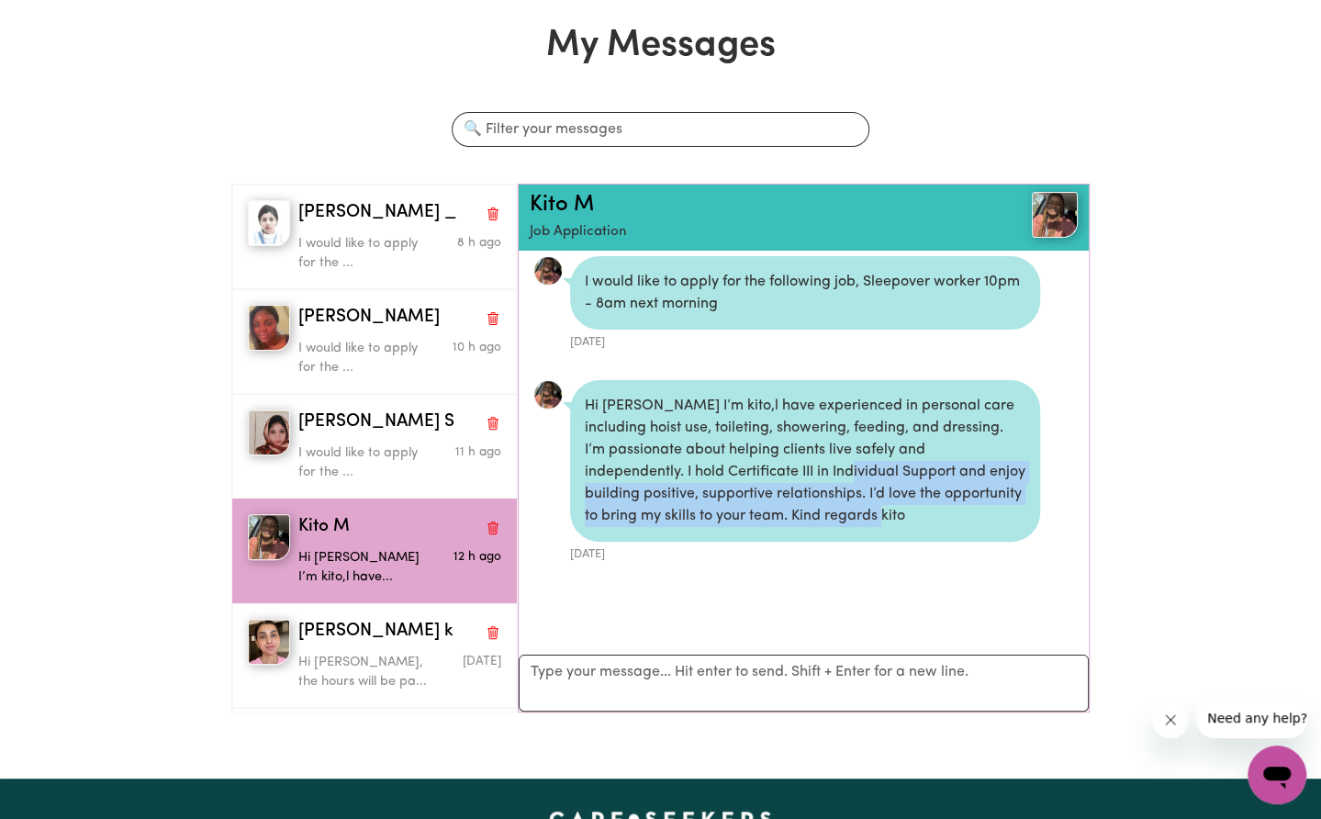
drag, startPoint x: 577, startPoint y: 405, endPoint x: 773, endPoint y: 460, distance: 203.1
click at [773, 460] on div "Hi [PERSON_NAME] I’m kito,l have experienced in personal care including hoist u…" at bounding box center [805, 461] width 470 height 162
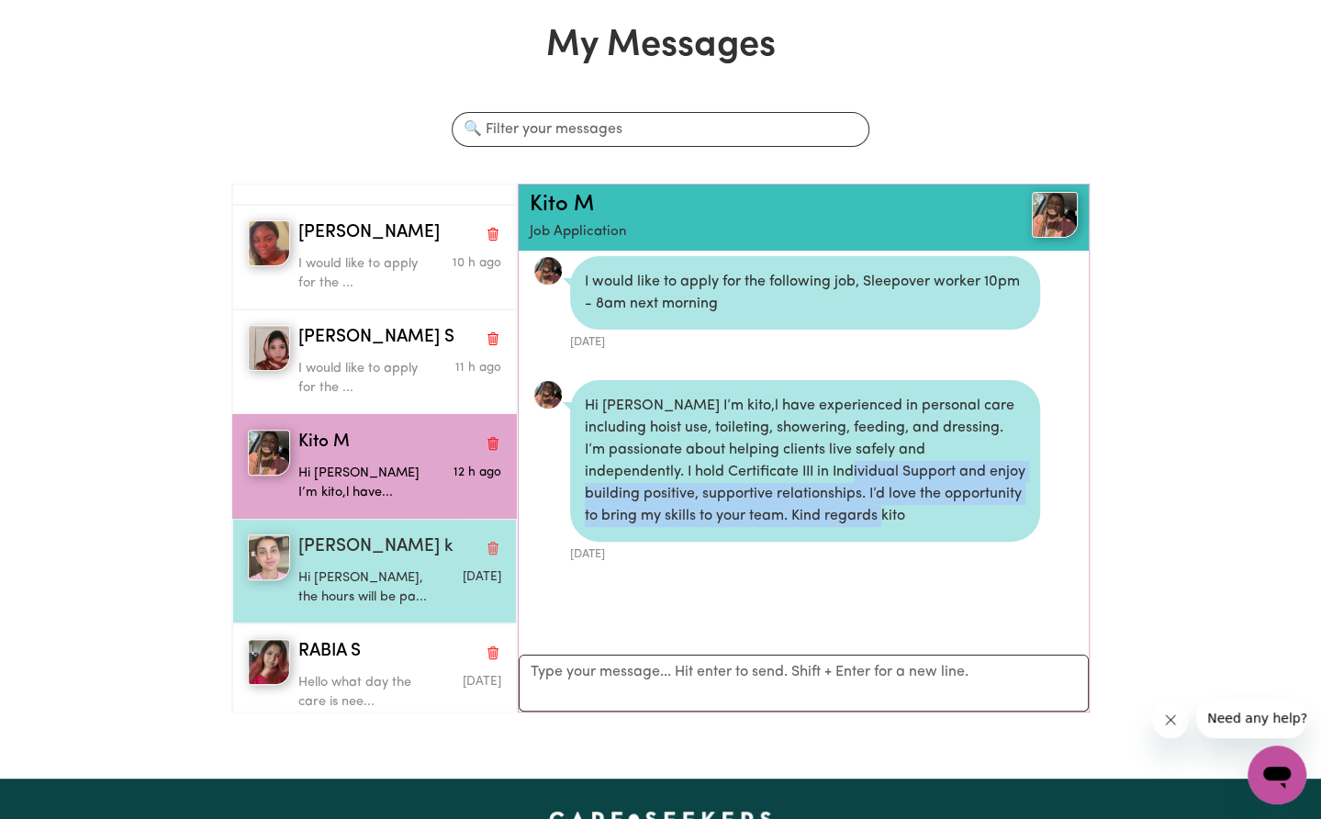
scroll to position [92, 0]
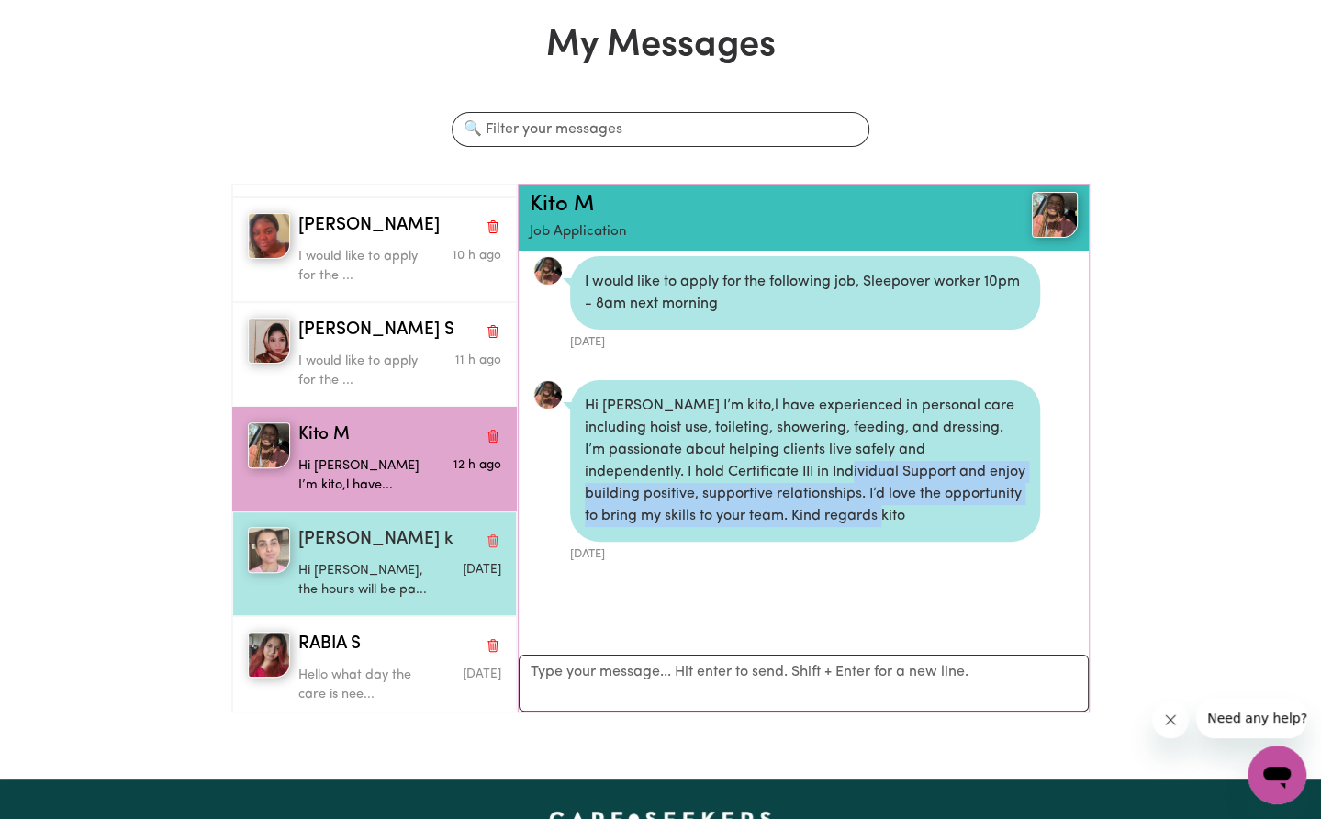
click at [374, 553] on div "Hi [PERSON_NAME], the hours will be pa..." at bounding box center [365, 576] width 135 height 47
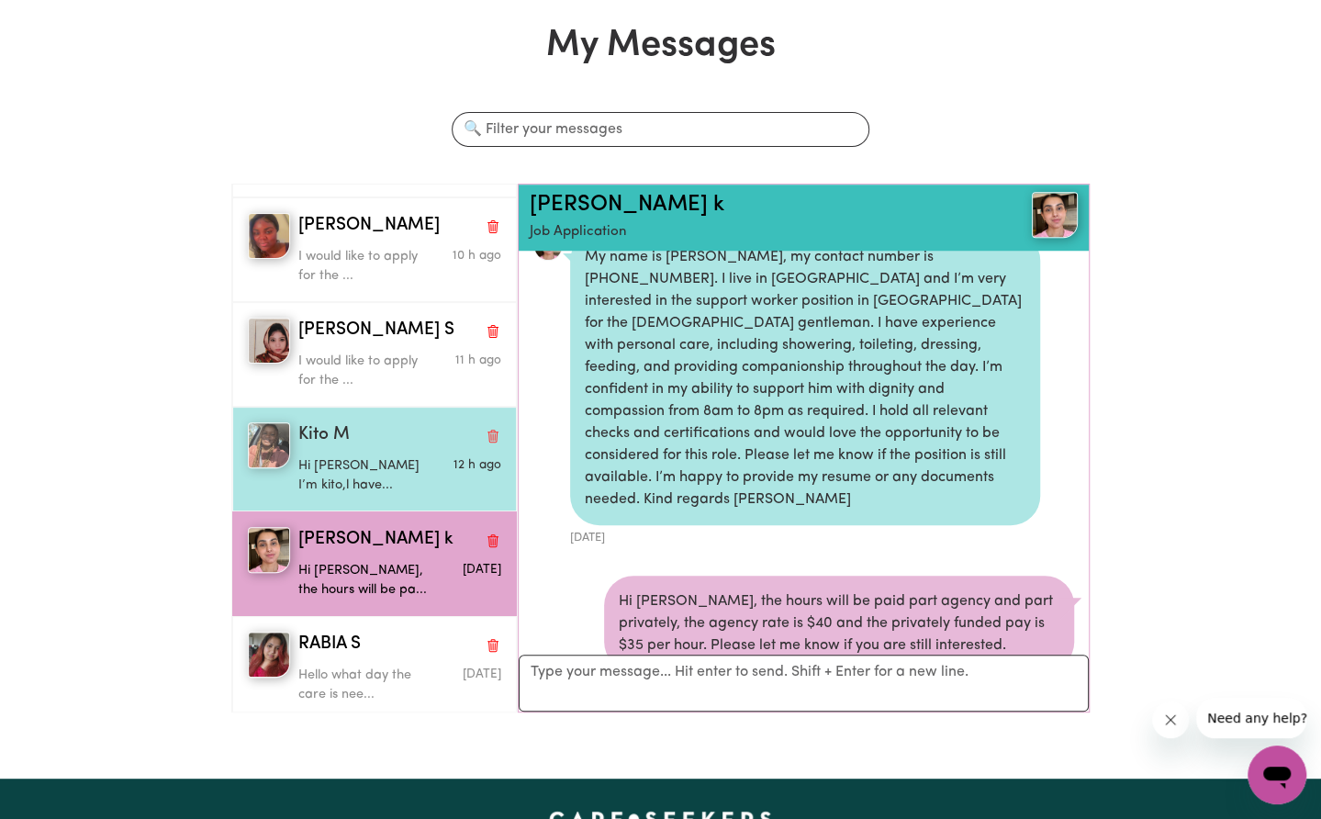
click at [373, 449] on div "Hi [PERSON_NAME] I’m kito,l have..." at bounding box center [365, 472] width 135 height 47
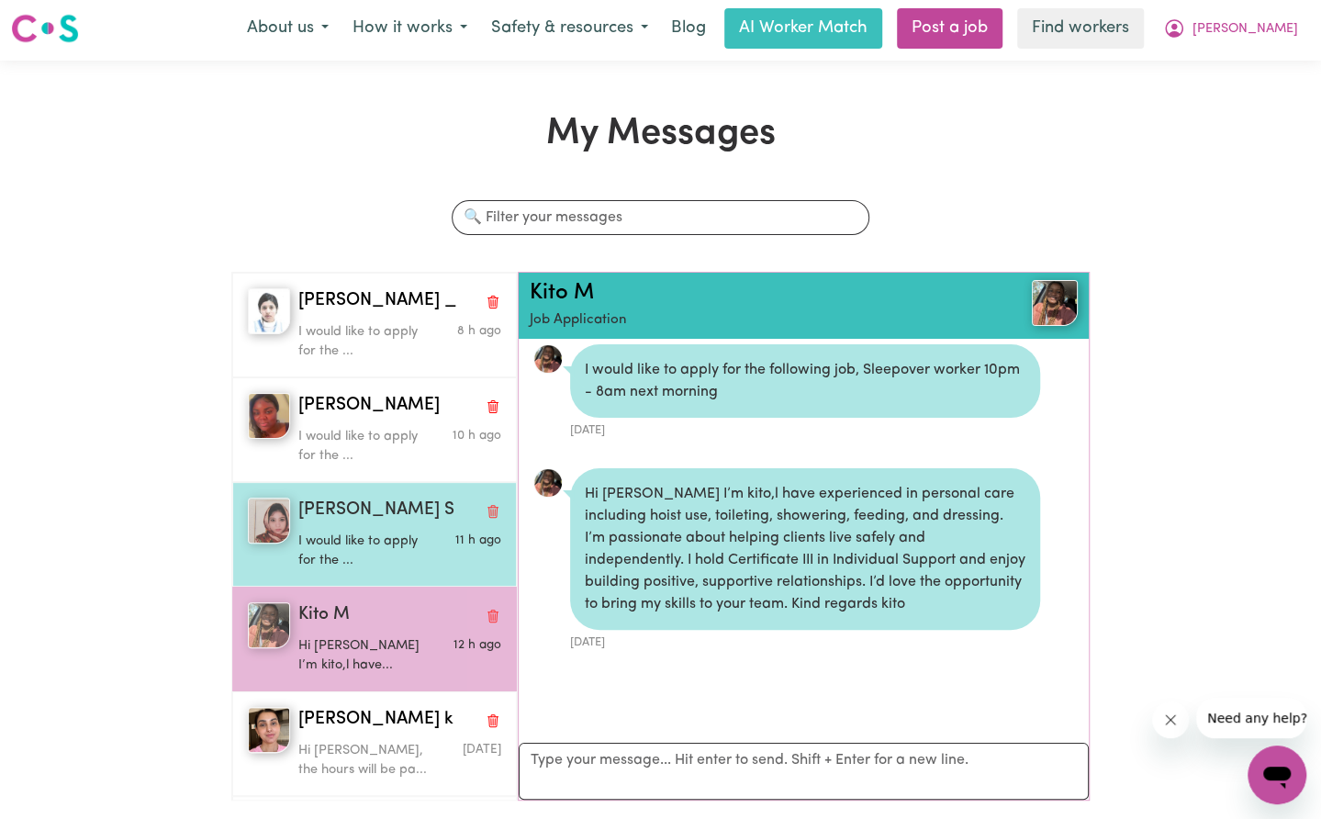
scroll to position [0, 0]
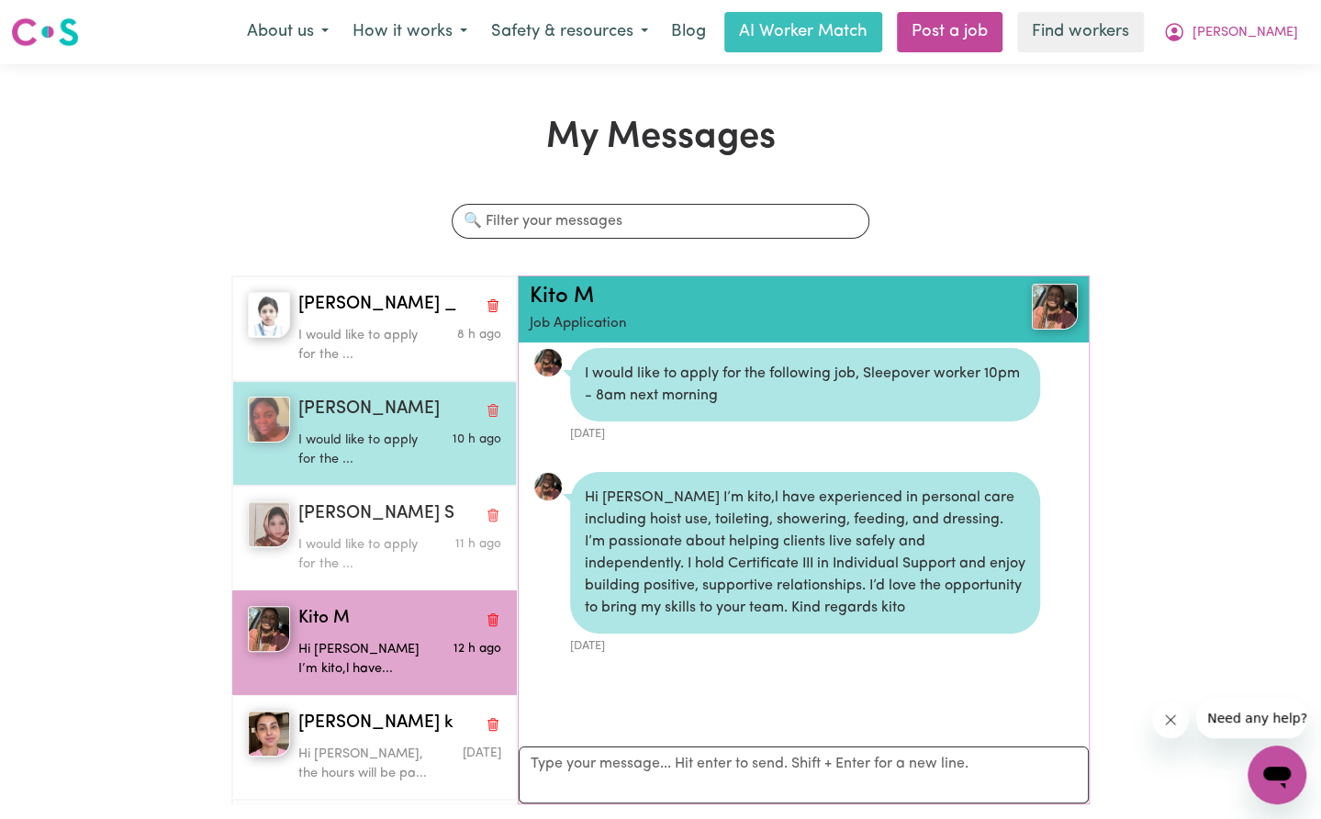
drag, startPoint x: 362, startPoint y: 492, endPoint x: 368, endPoint y: 468, distance: 24.5
click at [362, 493] on div "[PERSON_NAME] S I would like to apply for the ... 11 h ago" at bounding box center [374, 537] width 284 height 105
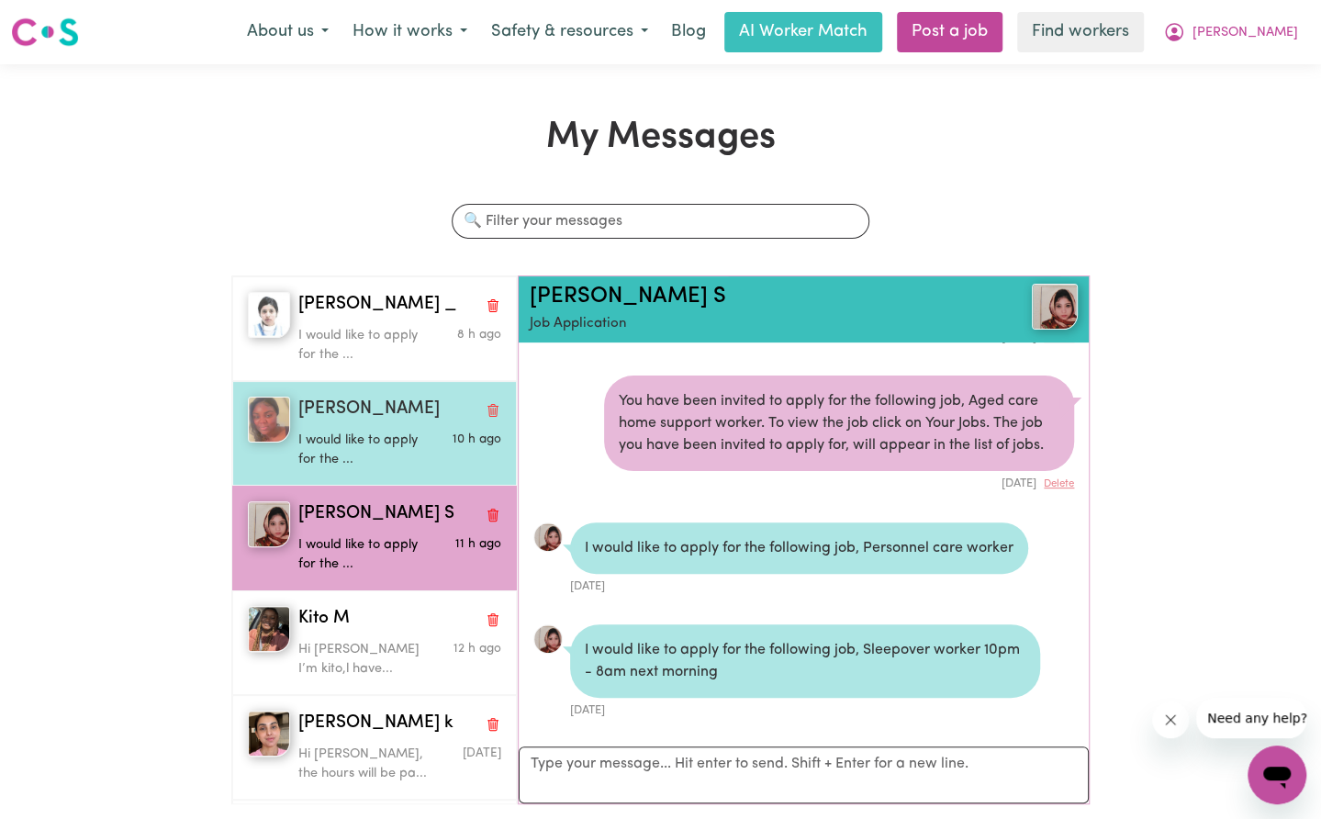
drag, startPoint x: 371, startPoint y: 403, endPoint x: 373, endPoint y: 387, distance: 15.7
click at [371, 403] on div "[PERSON_NAME]" at bounding box center [399, 409] width 202 height 27
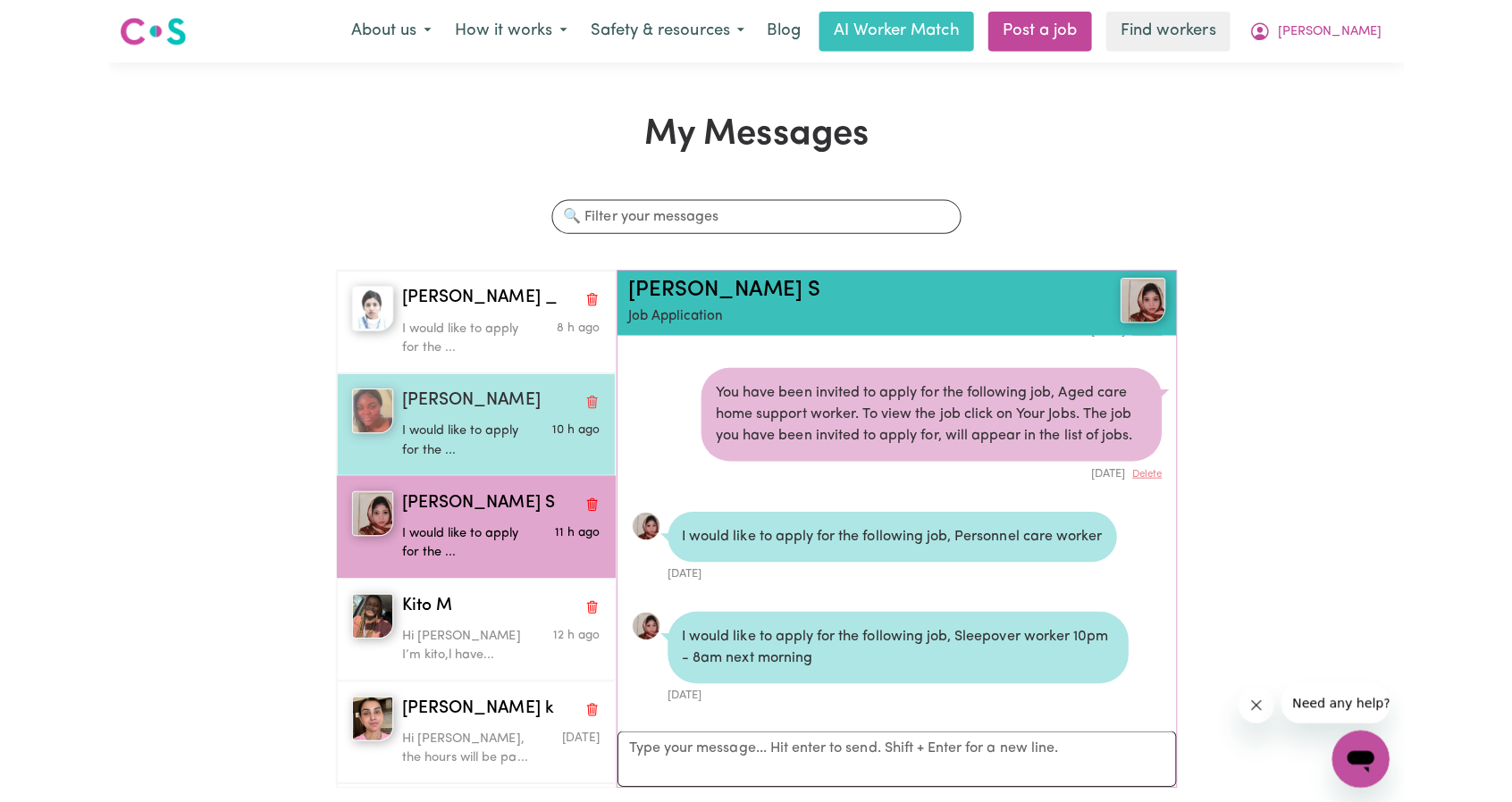
scroll to position [9, 0]
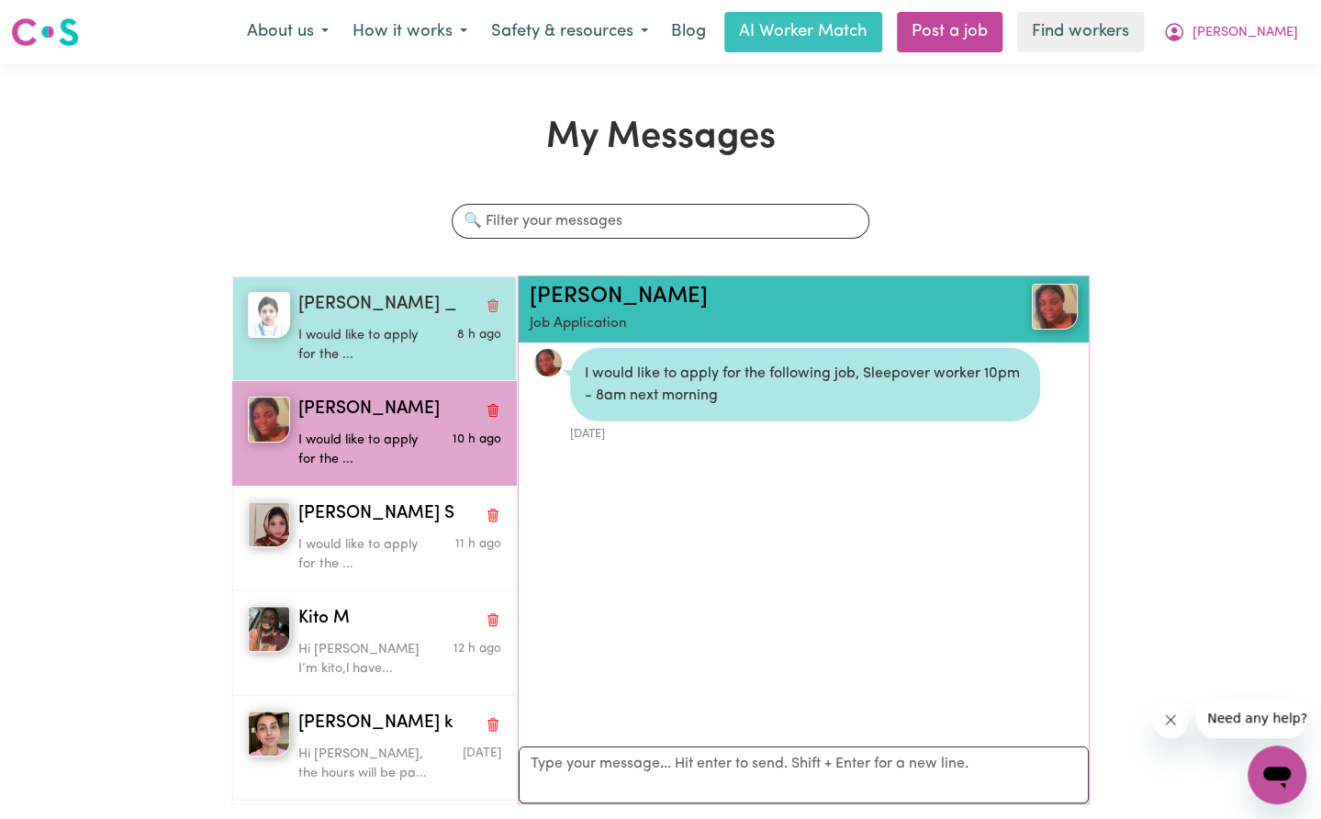
click at [381, 340] on p "I would like to apply for the ..." at bounding box center [365, 345] width 135 height 39
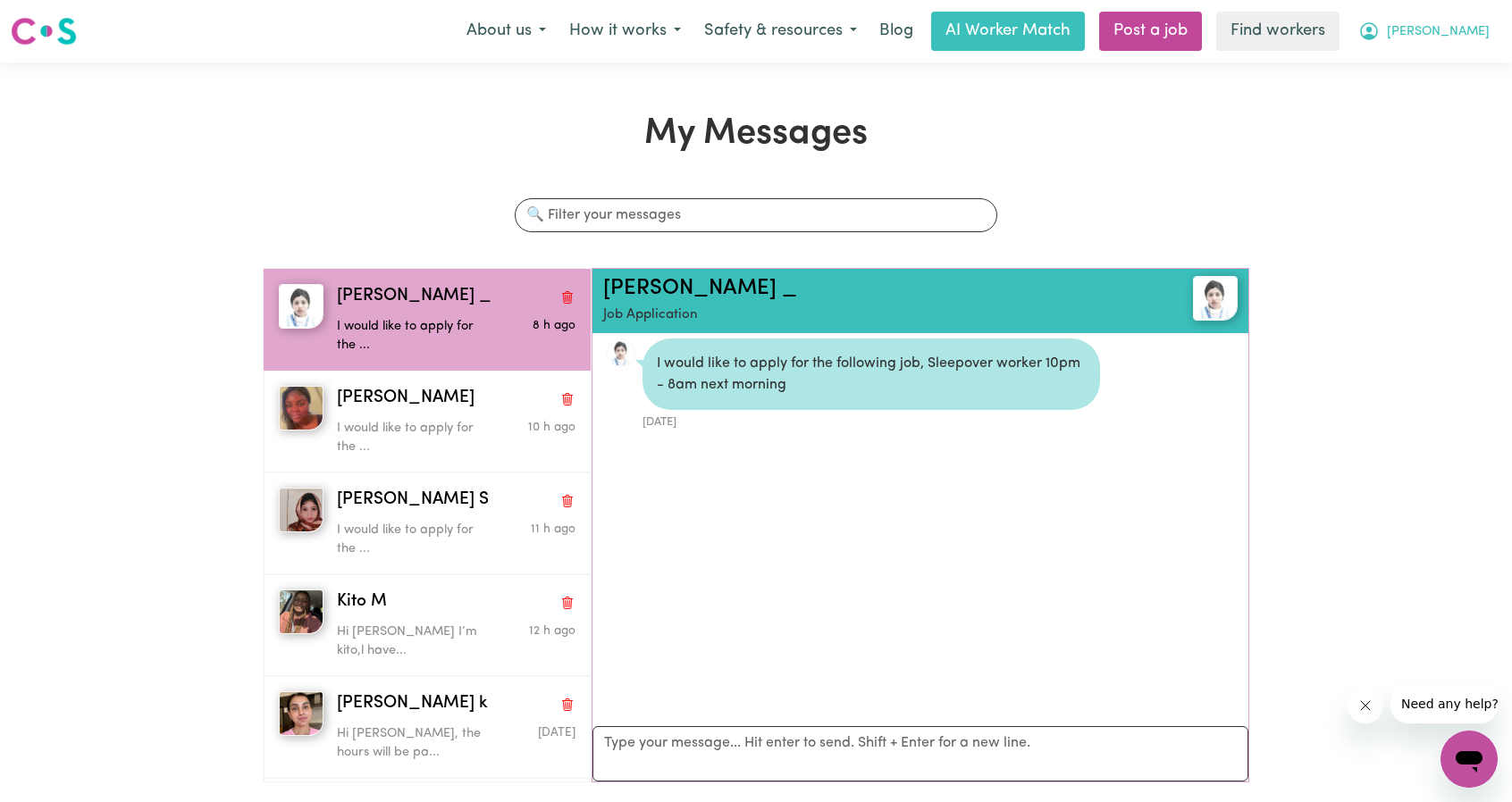
click at [1285, 21] on button "[PERSON_NAME]" at bounding box center [1423, 31] width 155 height 38
click at [1285, 108] on link "Logout" at bounding box center [1429, 102] width 141 height 34
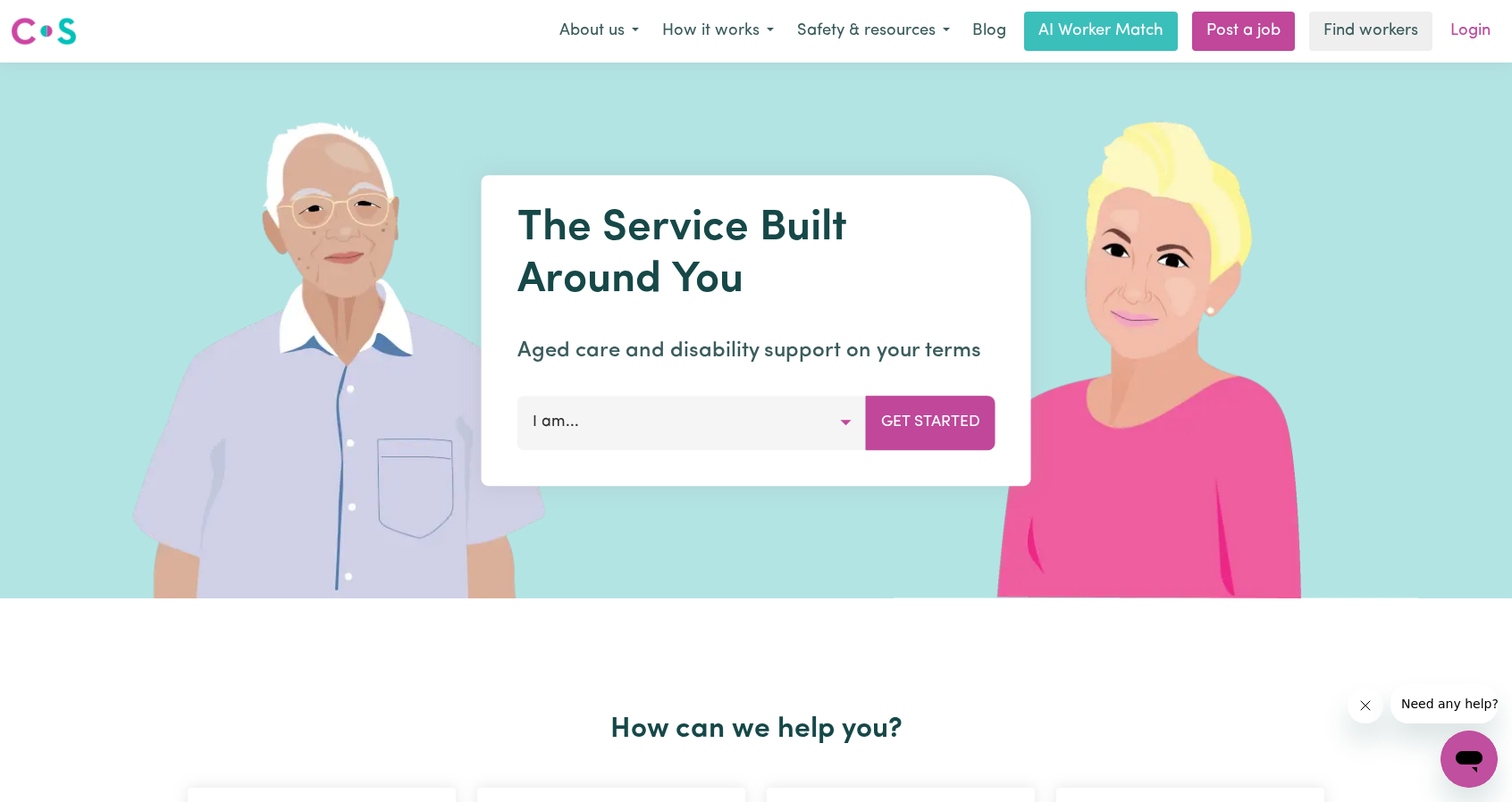
click at [1285, 26] on link "Login" at bounding box center [1469, 31] width 61 height 39
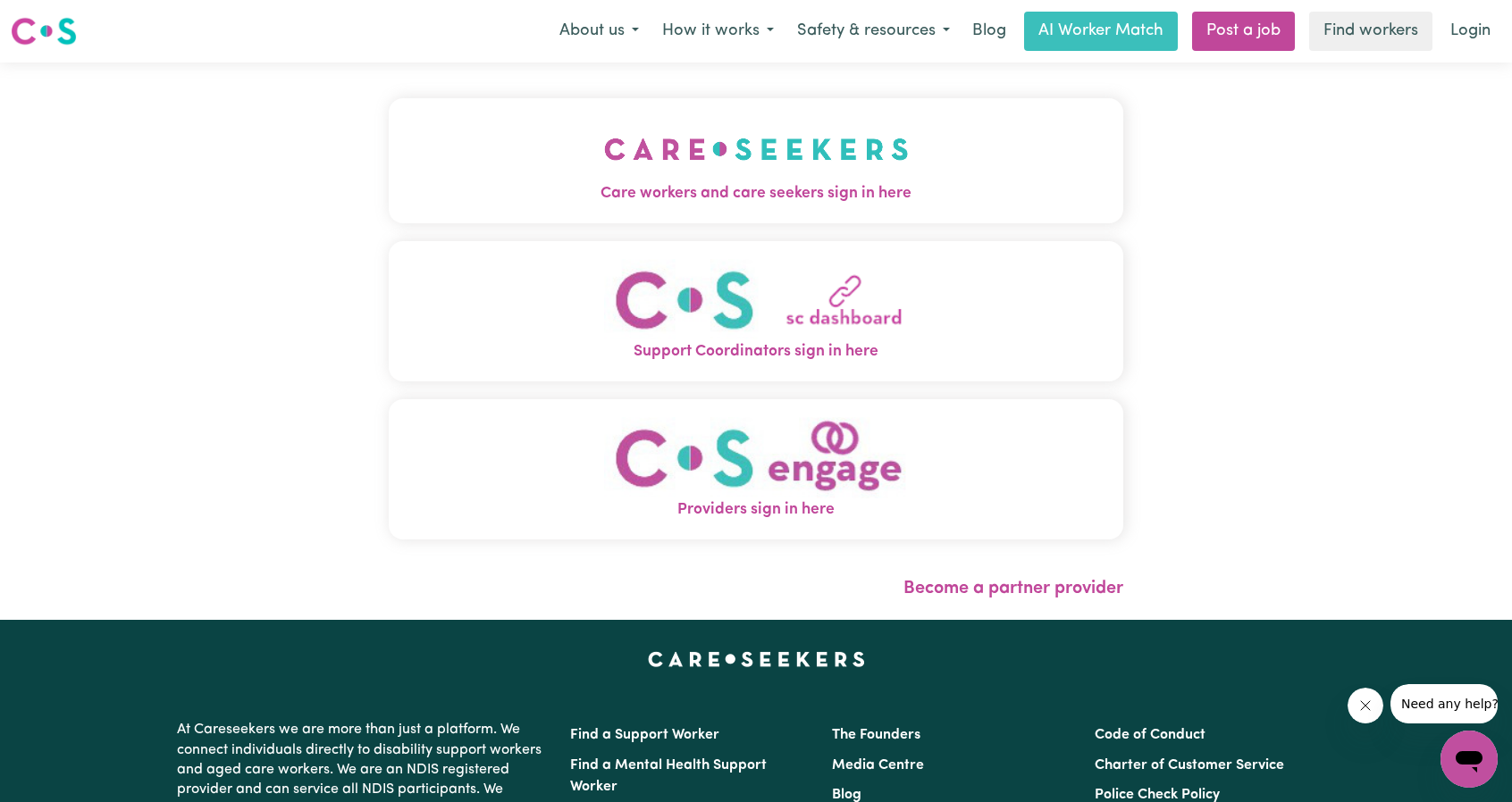
click at [645, 165] on img "Care workers and care seekers sign in here" at bounding box center [756, 149] width 305 height 66
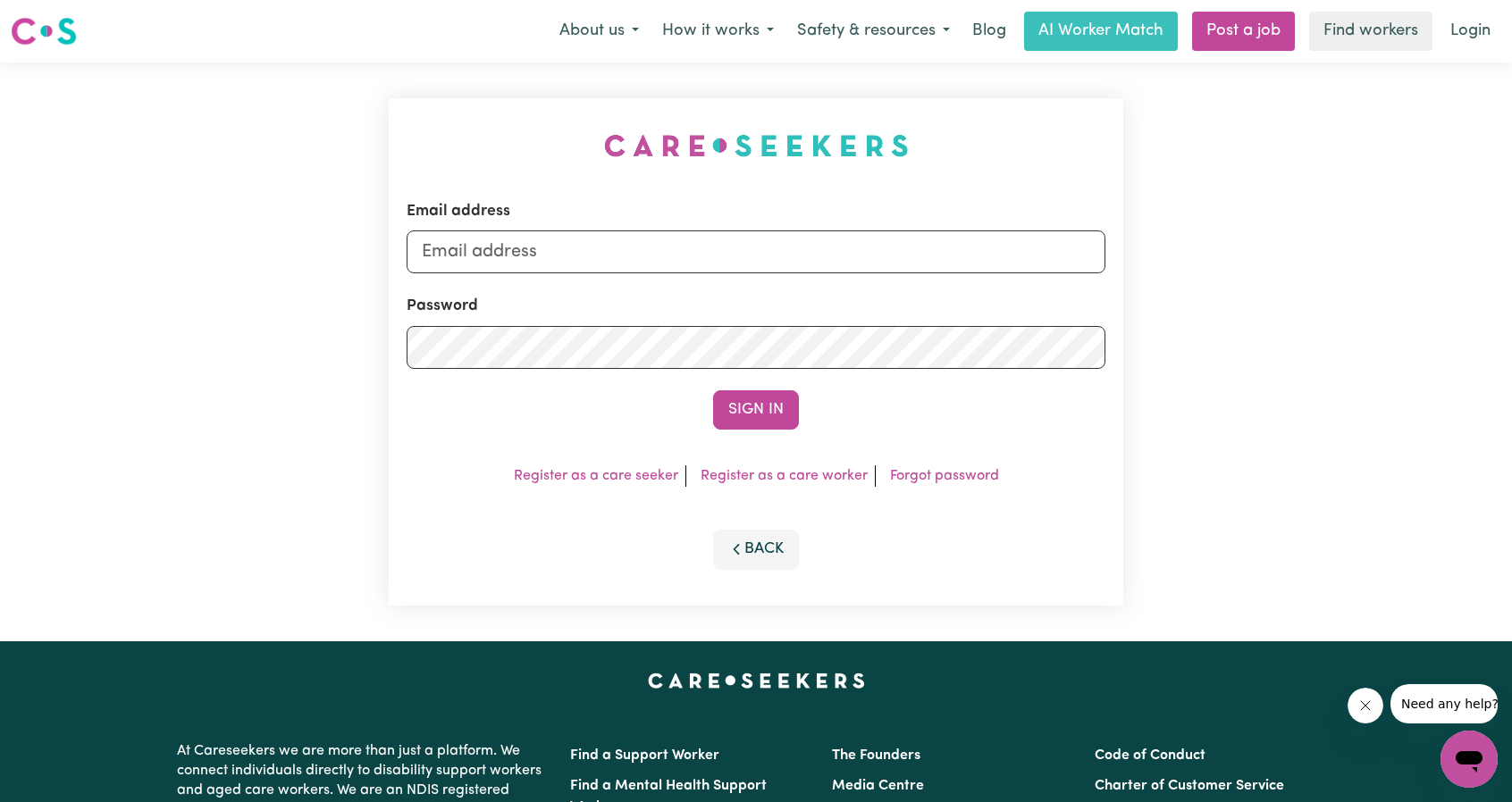
click at [756, 225] on div "Email address" at bounding box center [756, 237] width 699 height 73
click at [753, 251] on input "Email address" at bounding box center [756, 252] width 699 height 43
paste input "[EMAIL_ADDRESS][DOMAIN_NAME]"
type input "[EMAIL_ADDRESS][DOMAIN_NAME]"
click at [713, 390] on button "Sign In" at bounding box center [756, 410] width 86 height 39
